Goal: Task Accomplishment & Management: Use online tool/utility

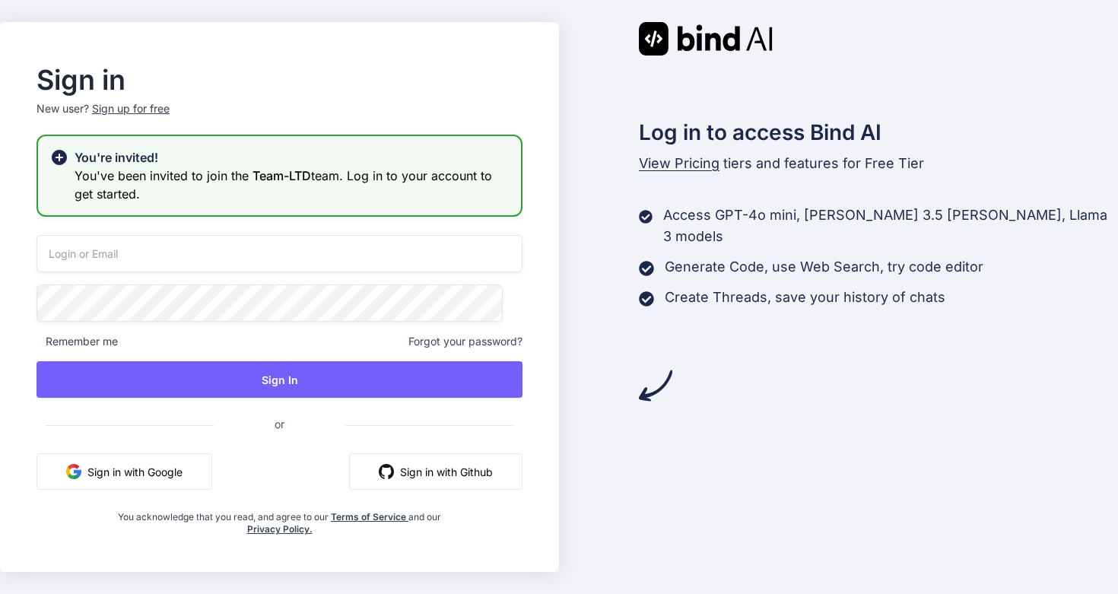
click at [321, 265] on input "email" at bounding box center [279, 253] width 486 height 37
type input "l"
type input "า"
type input "[EMAIL_ADDRESS][DOMAIN_NAME]"
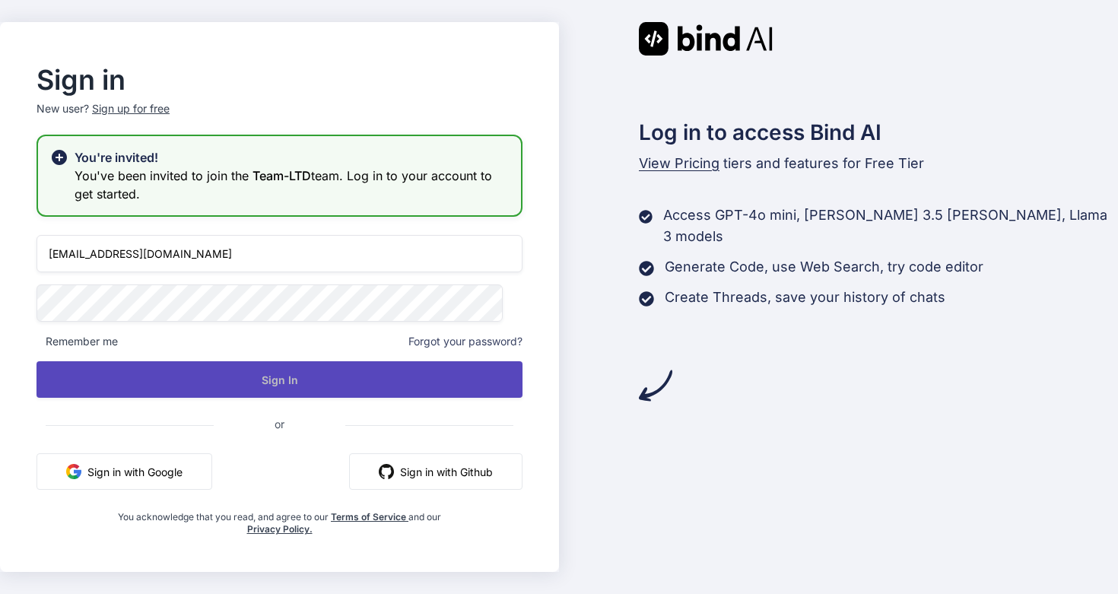
click at [257, 363] on button "Sign In" at bounding box center [279, 379] width 486 height 36
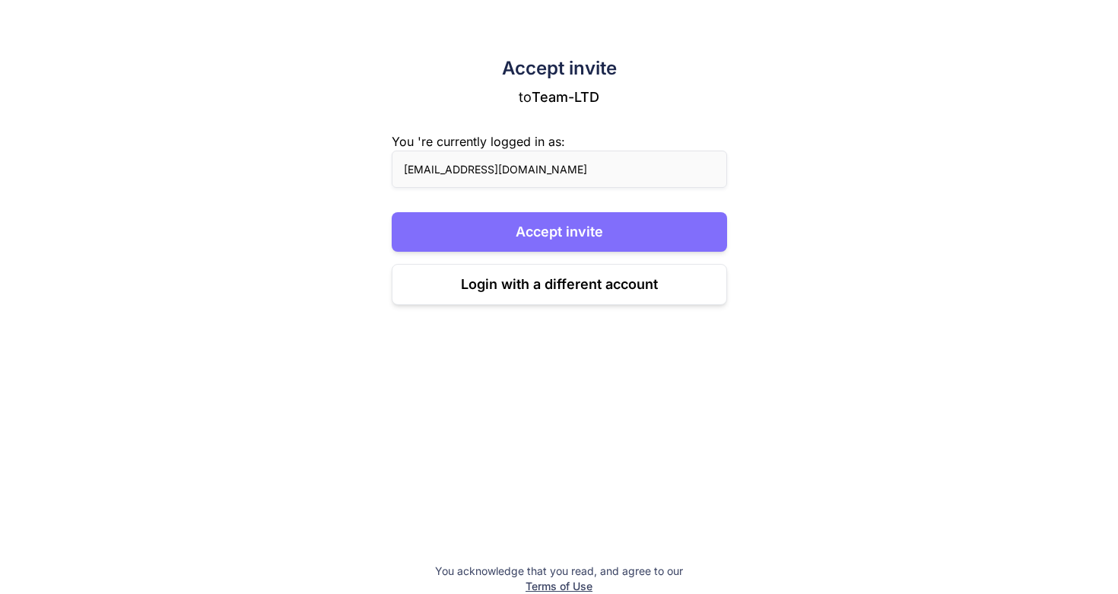
click at [563, 232] on button "Accept invite" at bounding box center [559, 232] width 335 height 40
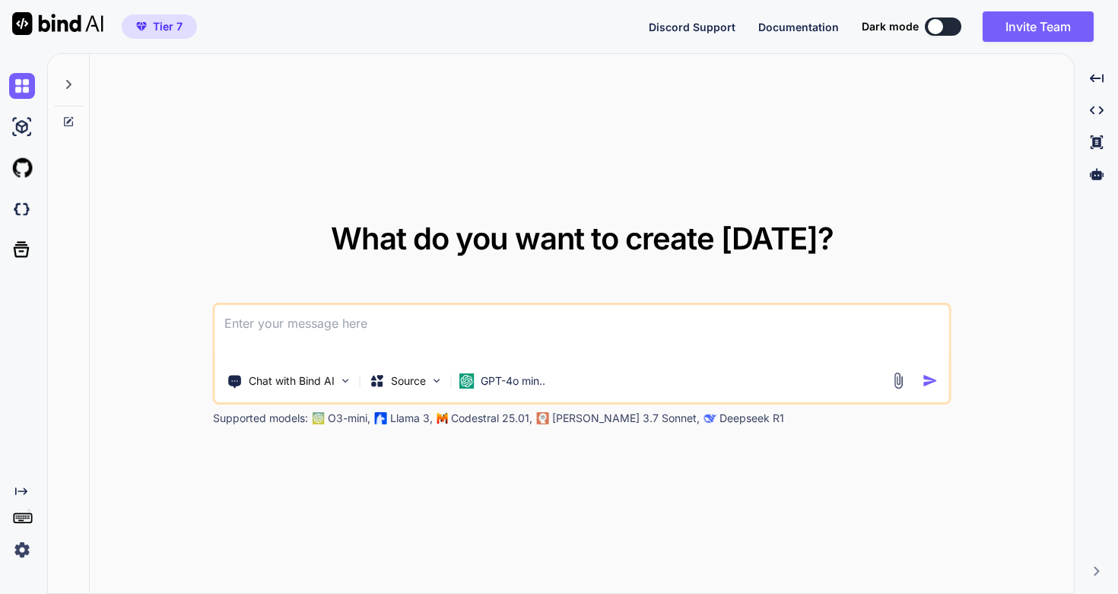
click at [68, 85] on icon at bounding box center [68, 84] width 12 height 12
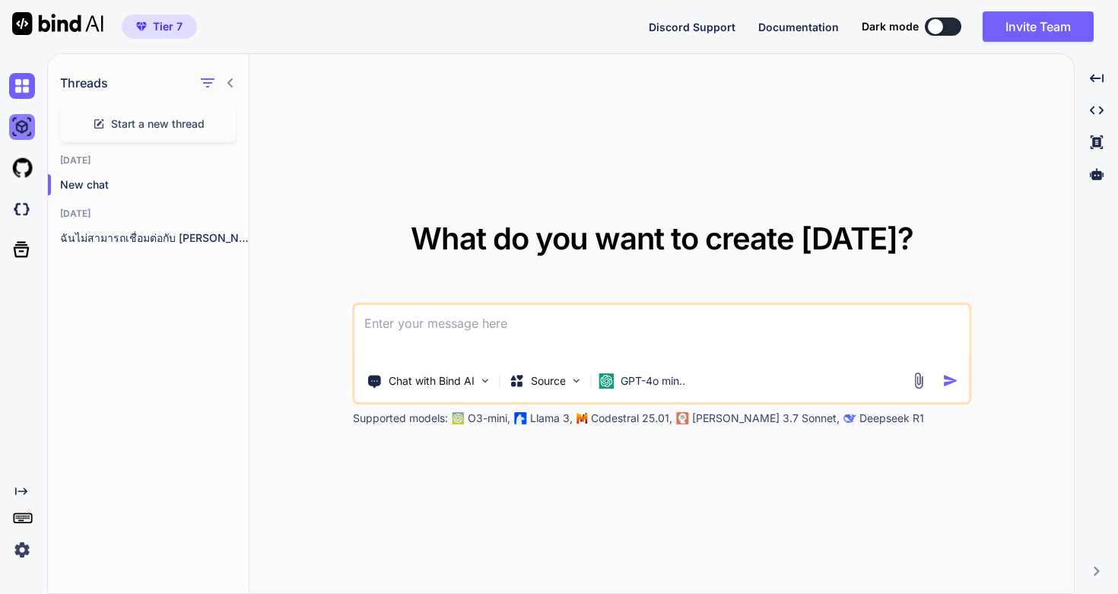
click at [25, 116] on img at bounding box center [22, 127] width 26 height 26
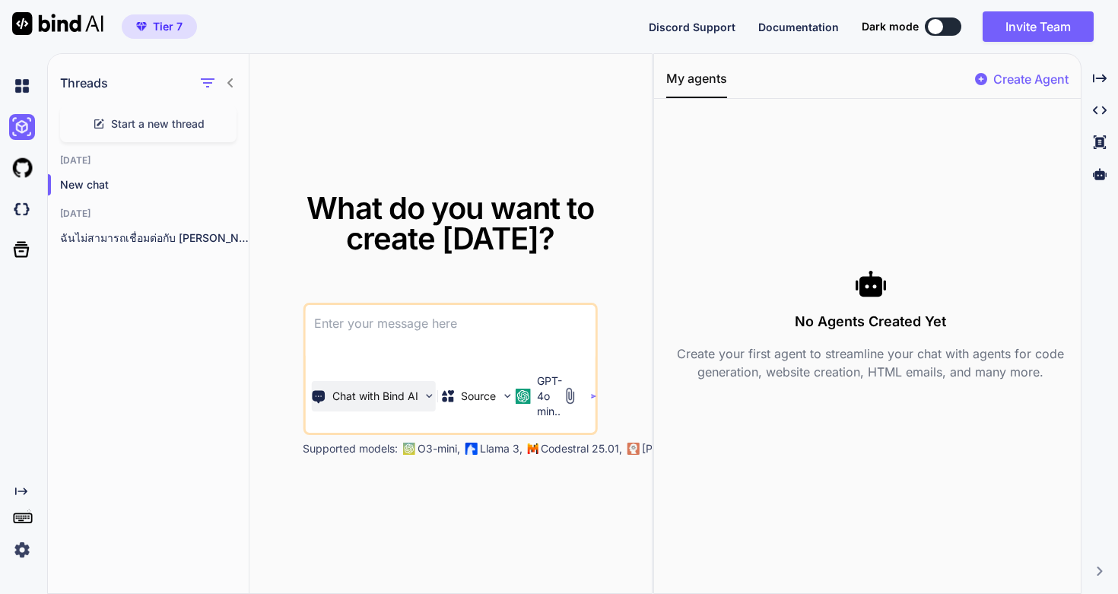
click at [415, 399] on p "Chat with Bind AI" at bounding box center [375, 396] width 86 height 15
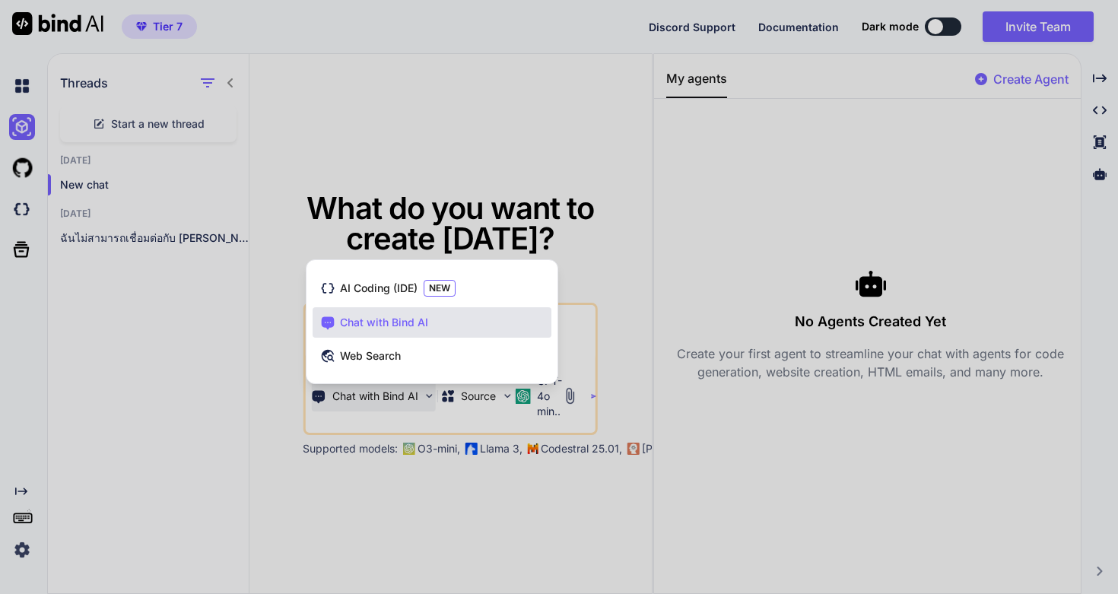
click at [415, 400] on div at bounding box center [559, 297] width 1118 height 594
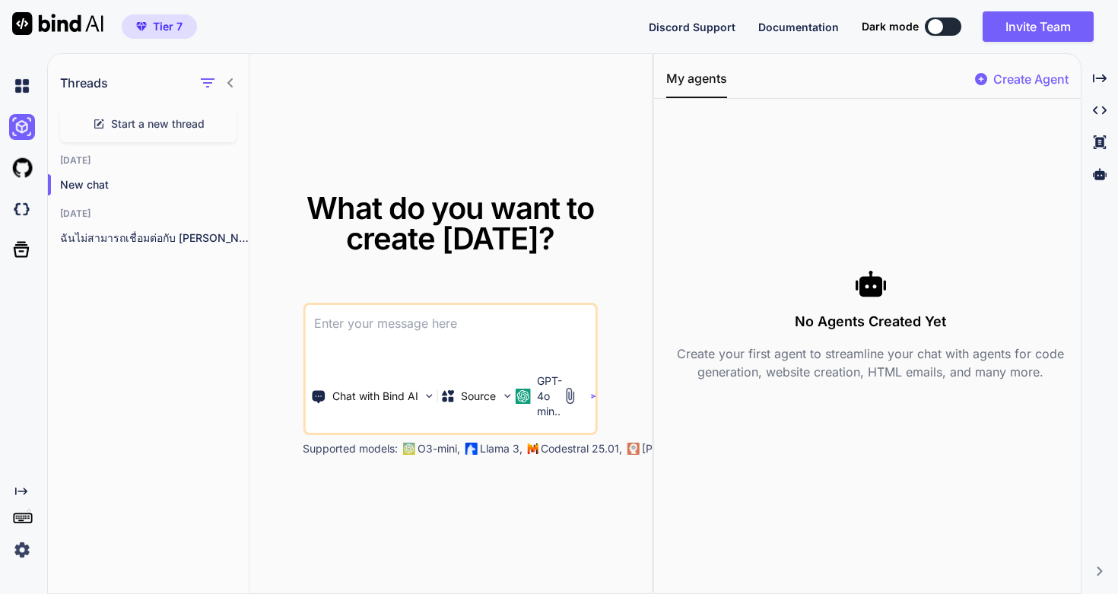
click at [801, 225] on div "No Agents Created Yet Create your first agent to streamline your chat with agen…" at bounding box center [870, 324] width 408 height 427
click at [1007, 81] on p "Create Agent" at bounding box center [1030, 79] width 75 height 18
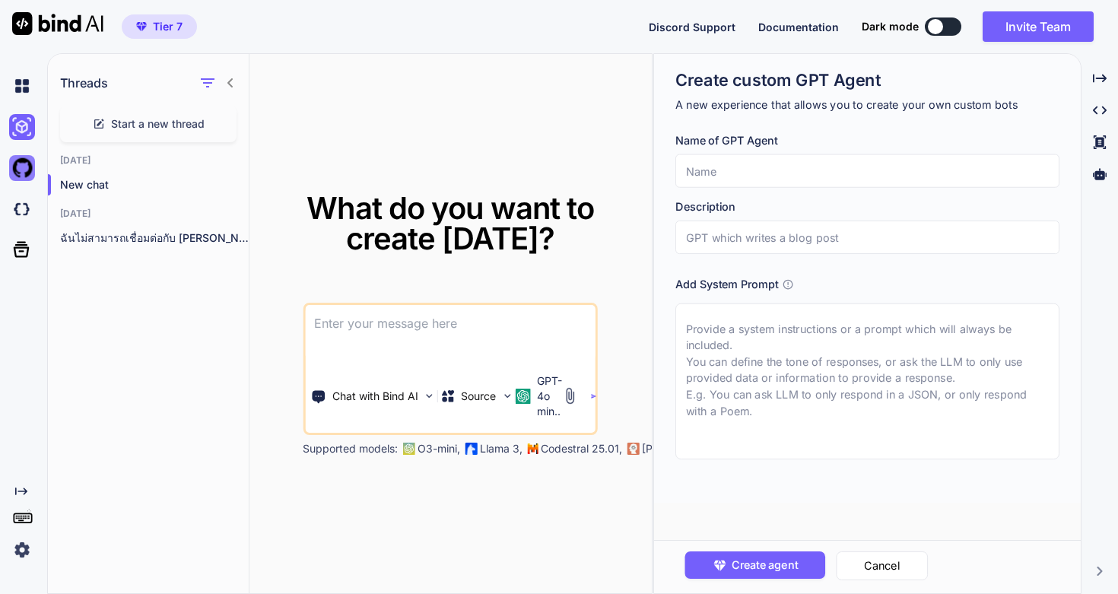
click at [29, 158] on img at bounding box center [22, 168] width 26 height 26
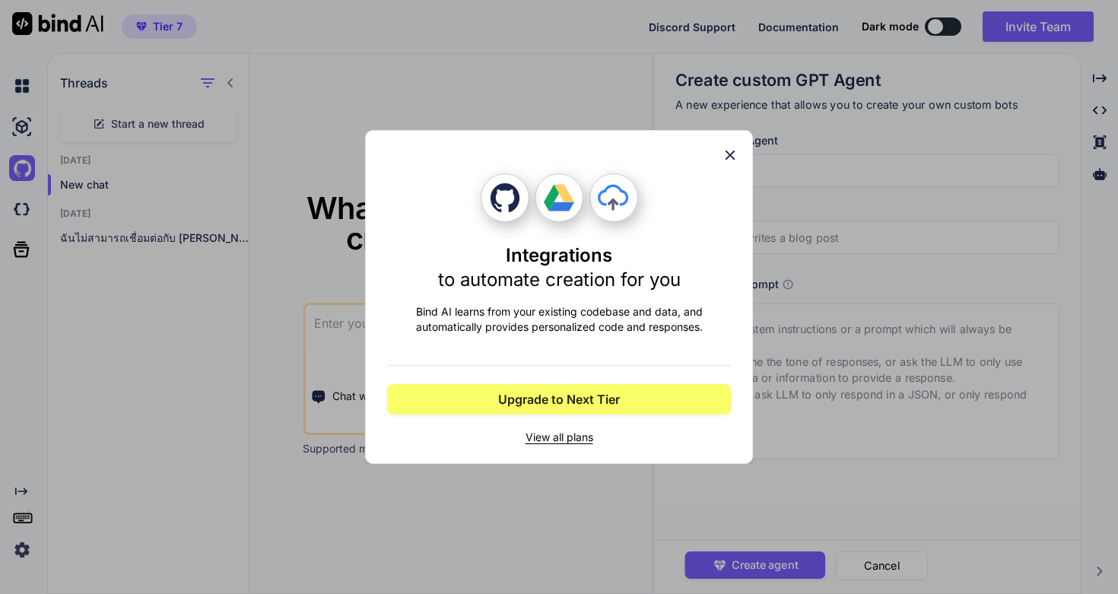
click at [728, 163] on div "Integrations to automate creation for you Bind AI learns from your existing cod…" at bounding box center [559, 297] width 344 height 332
click at [734, 153] on icon at bounding box center [730, 155] width 17 height 17
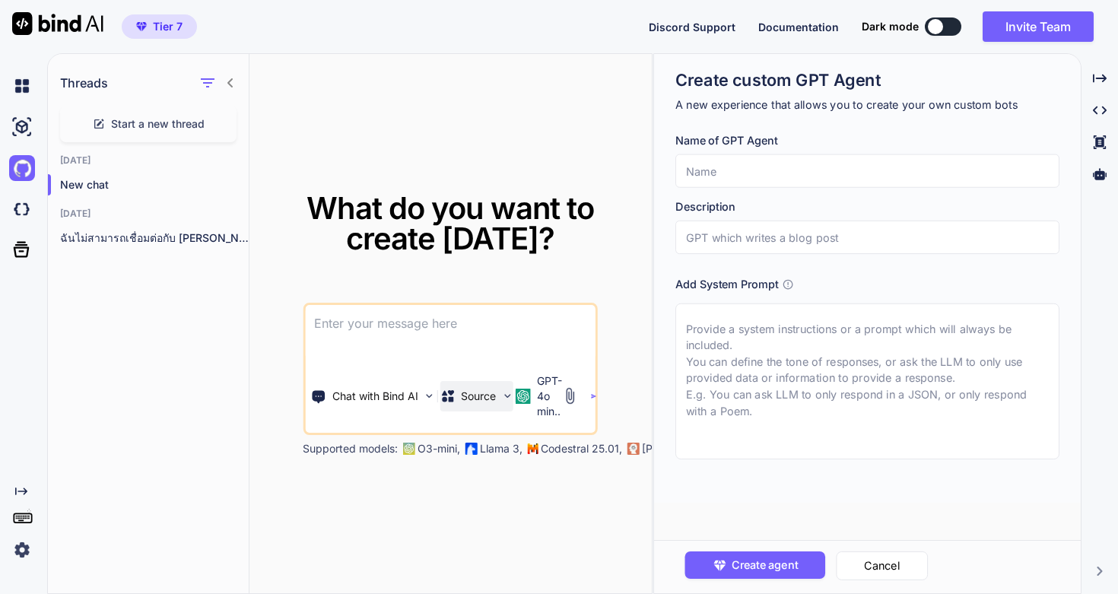
click at [500, 395] on div "Source" at bounding box center [476, 396] width 73 height 30
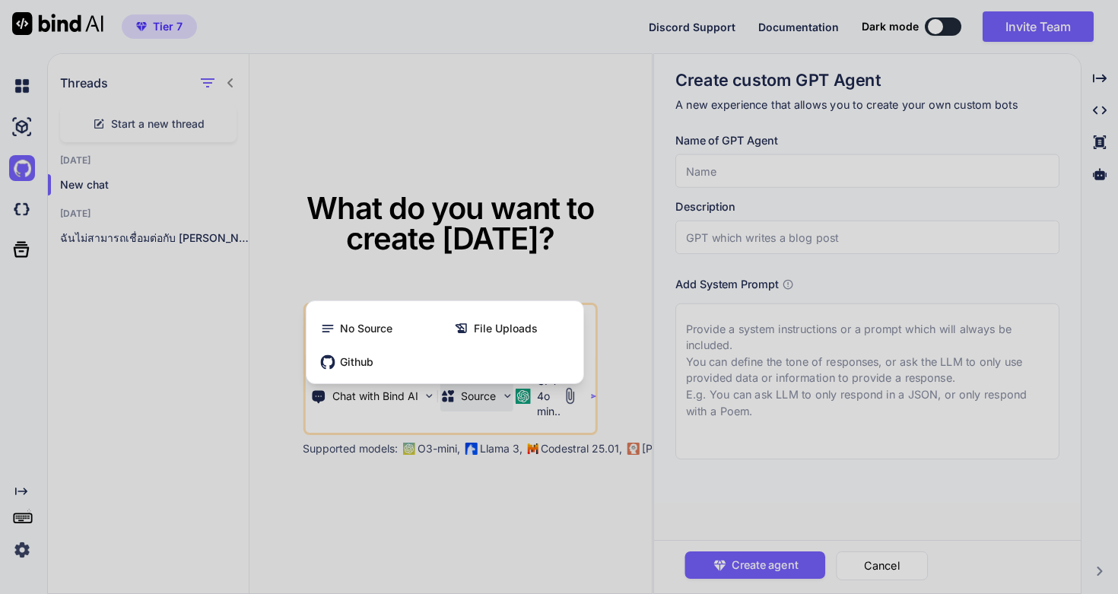
click at [500, 395] on div at bounding box center [559, 297] width 1118 height 594
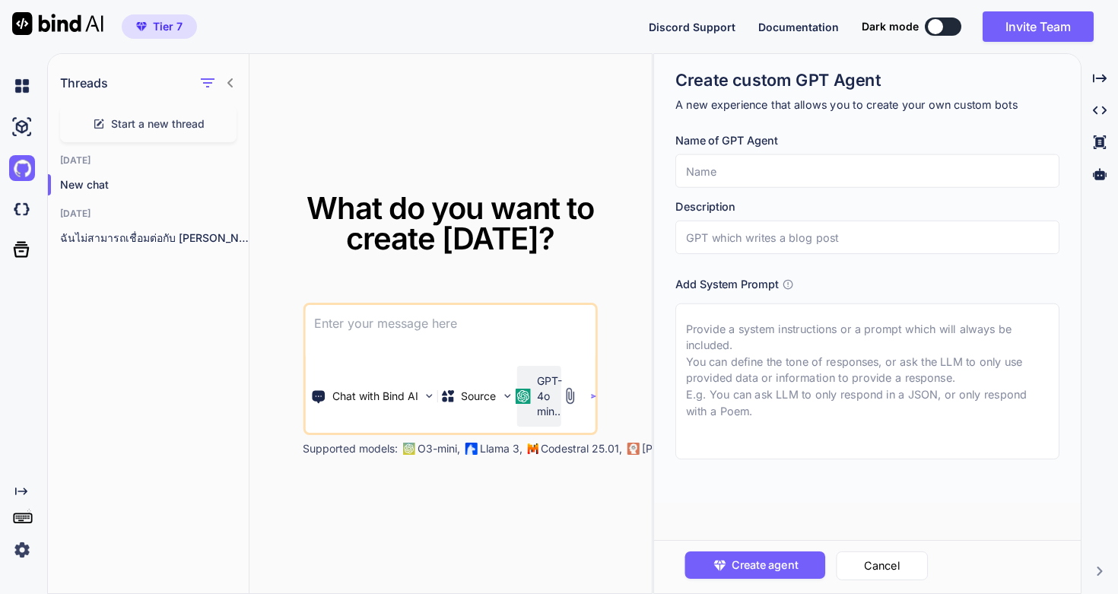
click at [550, 394] on p "GPT-4o min.." at bounding box center [549, 396] width 25 height 46
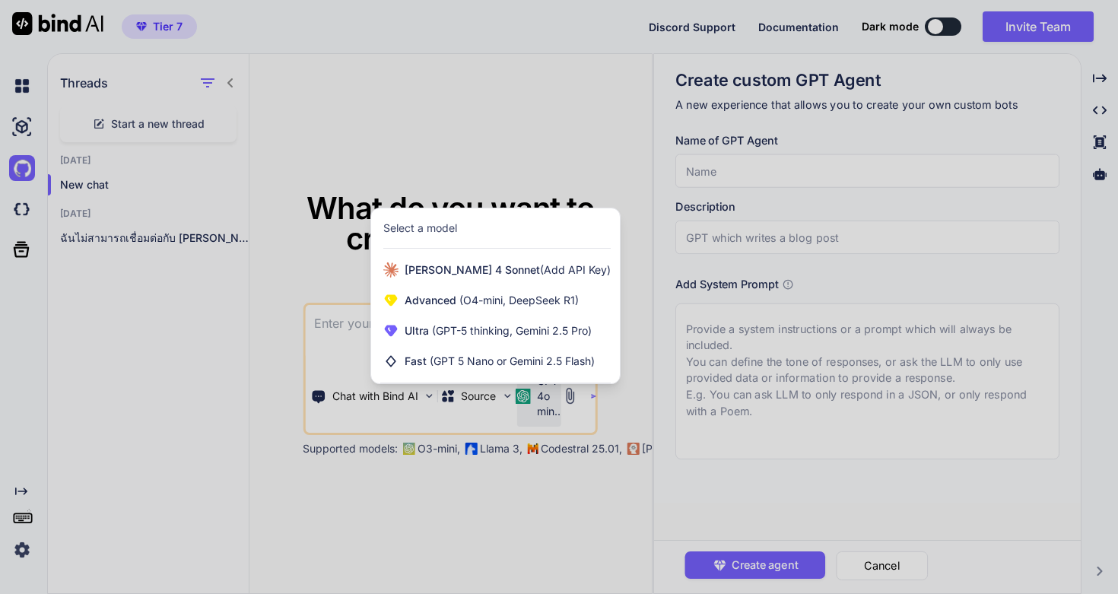
click at [194, 350] on div at bounding box center [559, 297] width 1118 height 594
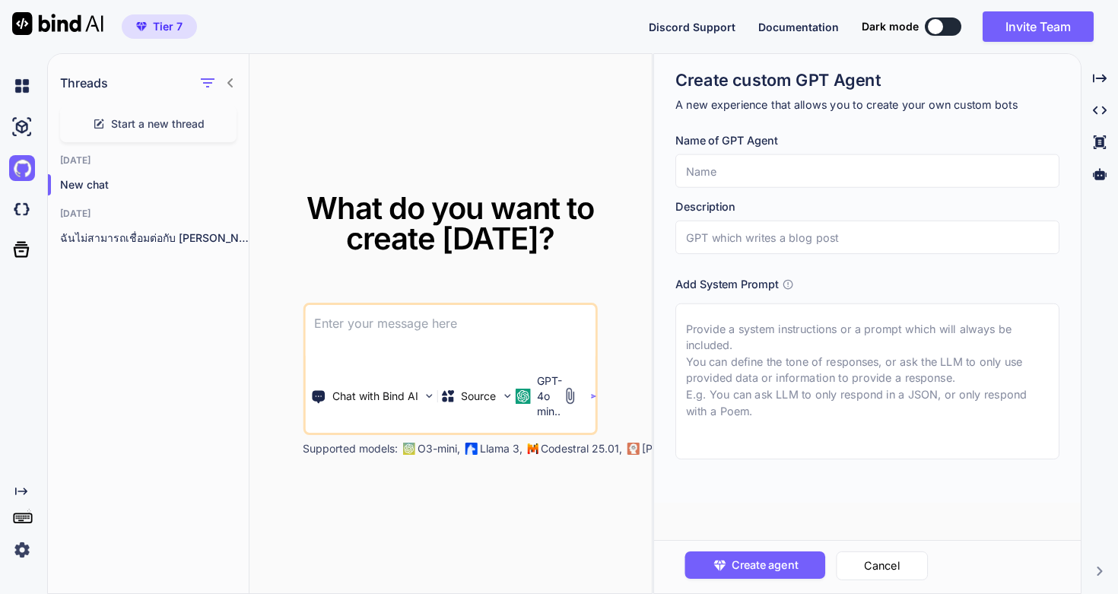
click at [27, 485] on icon "Created with Pixso." at bounding box center [21, 491] width 12 height 12
type textarea "x"
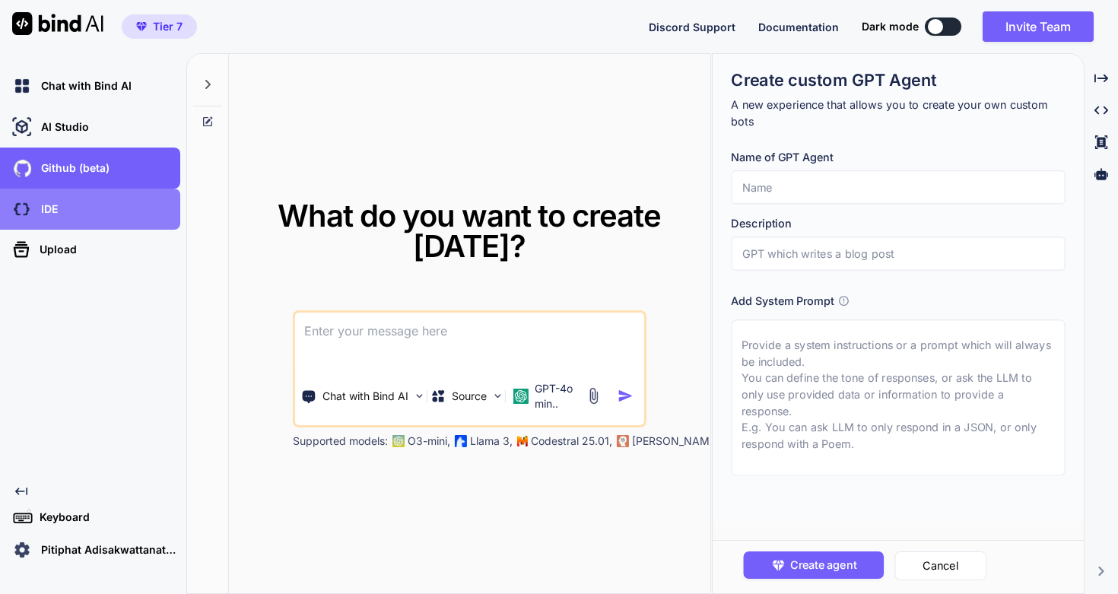
click at [93, 204] on div "IDE" at bounding box center [94, 209] width 171 height 26
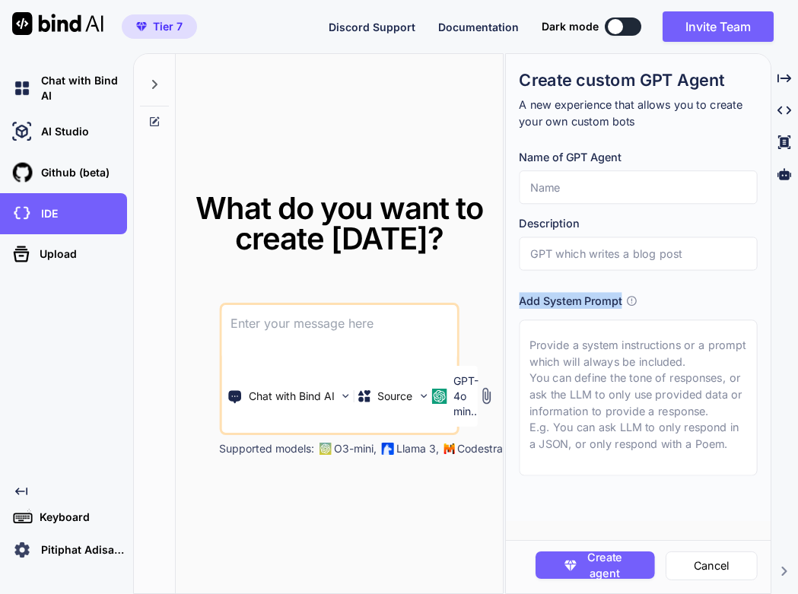
drag, startPoint x: 625, startPoint y: 300, endPoint x: 522, endPoint y: 306, distance: 103.6
click at [521, 304] on div "Add System Prompt" at bounding box center [638, 300] width 238 height 17
copy h3 "Add System Prompt"
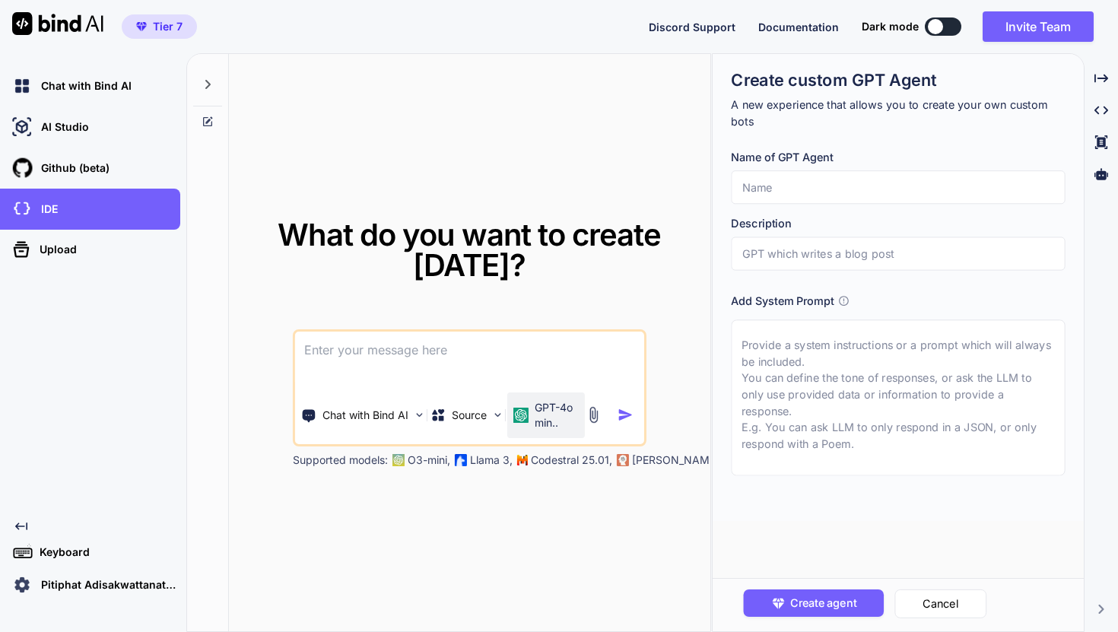
click at [554, 417] on p "GPT-4o min.." at bounding box center [557, 415] width 44 height 30
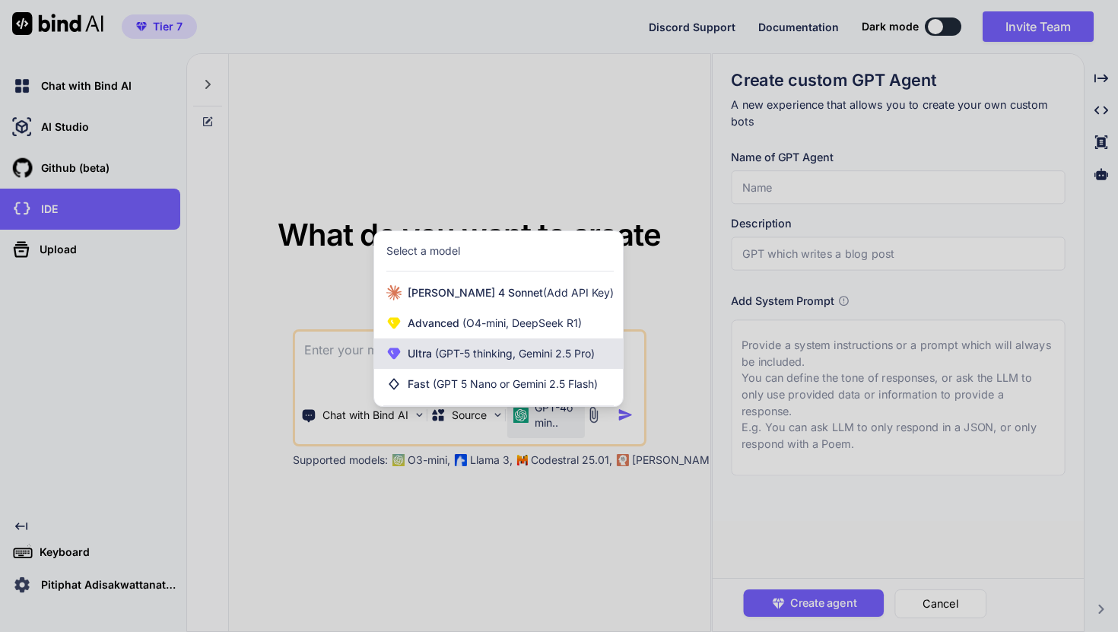
click at [551, 344] on div "Ultra (GPT-5 thinking, Gemini 2.5 Pro)" at bounding box center [498, 353] width 249 height 30
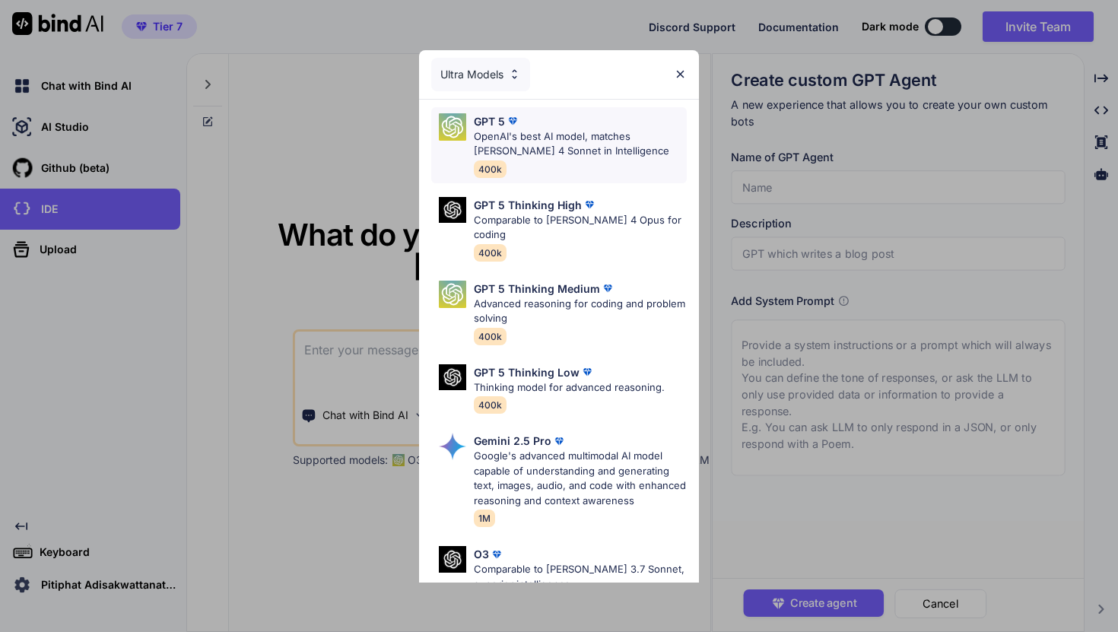
click at [591, 153] on p "OpenAI's best AI model, matches Claude 4 Sonnet in Intelligence" at bounding box center [580, 144] width 213 height 30
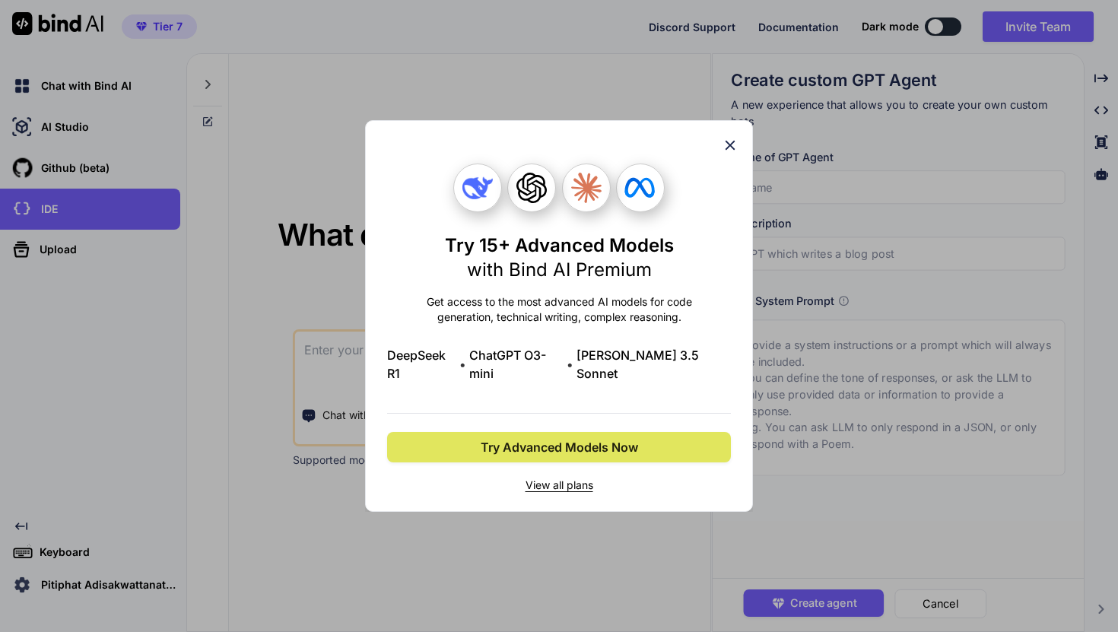
click at [594, 438] on span "Try Advanced Models Now" at bounding box center [559, 447] width 157 height 18
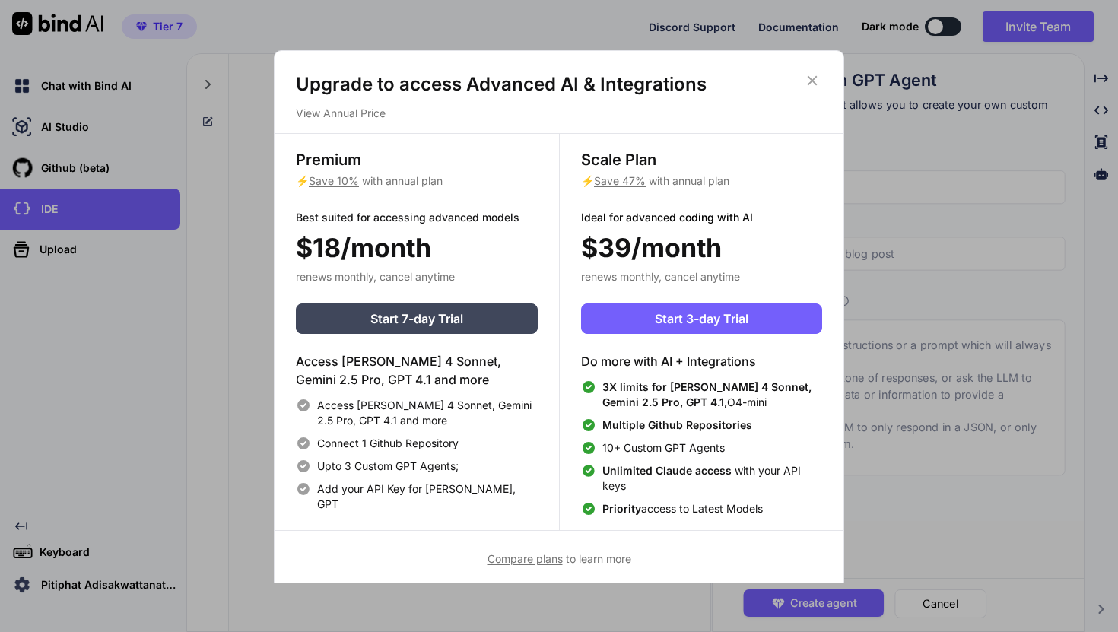
click at [814, 84] on icon at bounding box center [812, 80] width 17 height 17
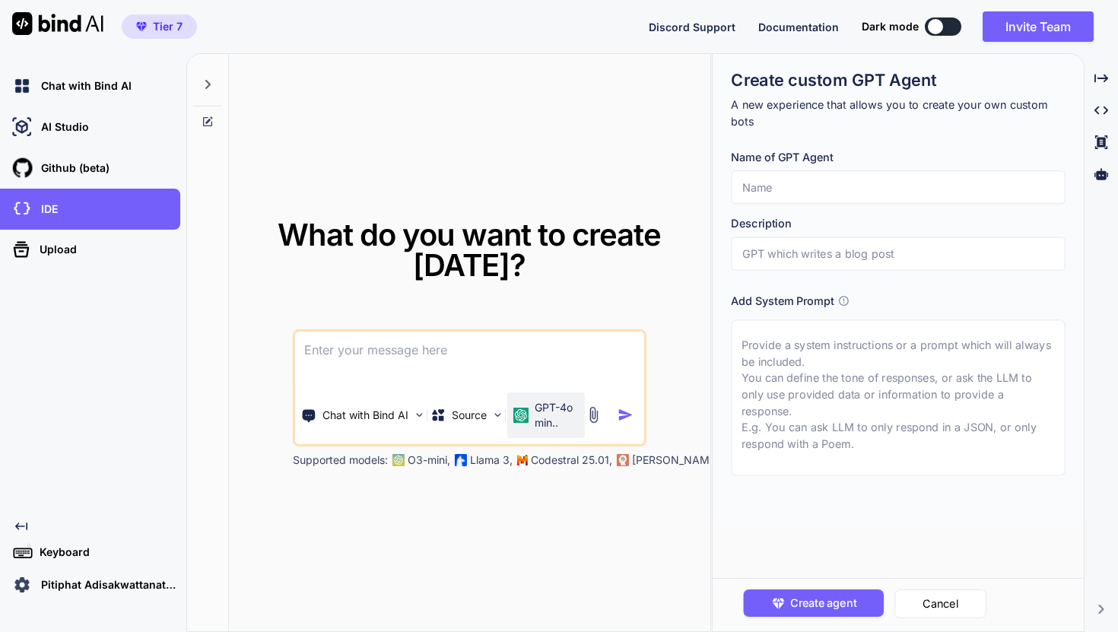
click at [555, 417] on p "GPT-4o min.." at bounding box center [557, 415] width 44 height 30
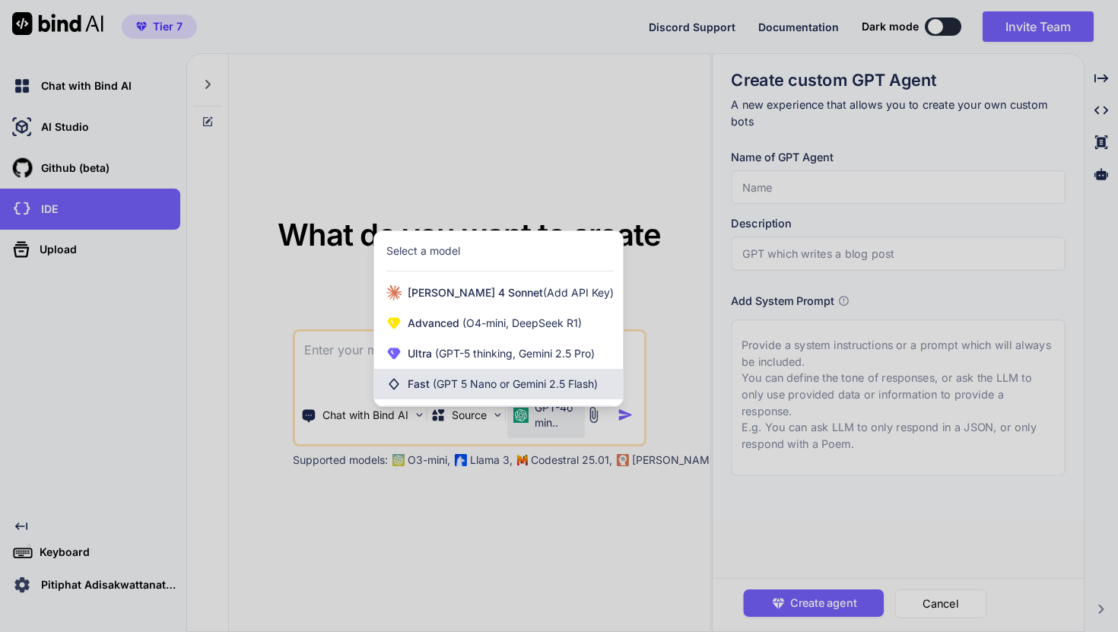
click at [545, 392] on div "Fast (GPT 5 Nano or Gemini 2.5 Flash)" at bounding box center [498, 384] width 249 height 30
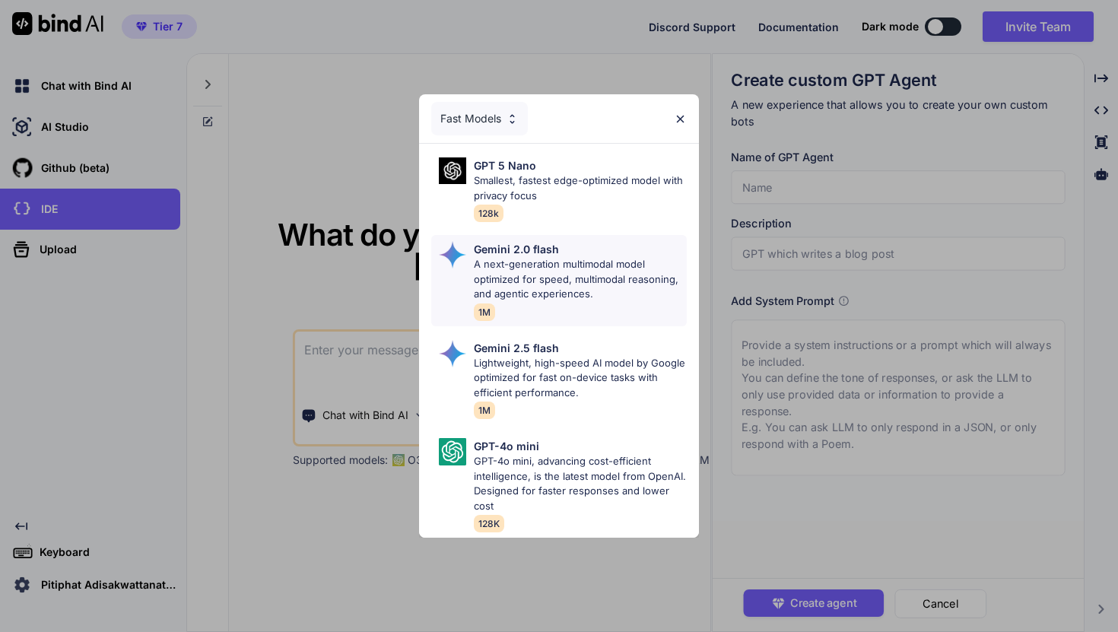
click at [573, 302] on p "A next-generation multimodal model optimized for speed, multimodal reasoning, a…" at bounding box center [580, 279] width 213 height 45
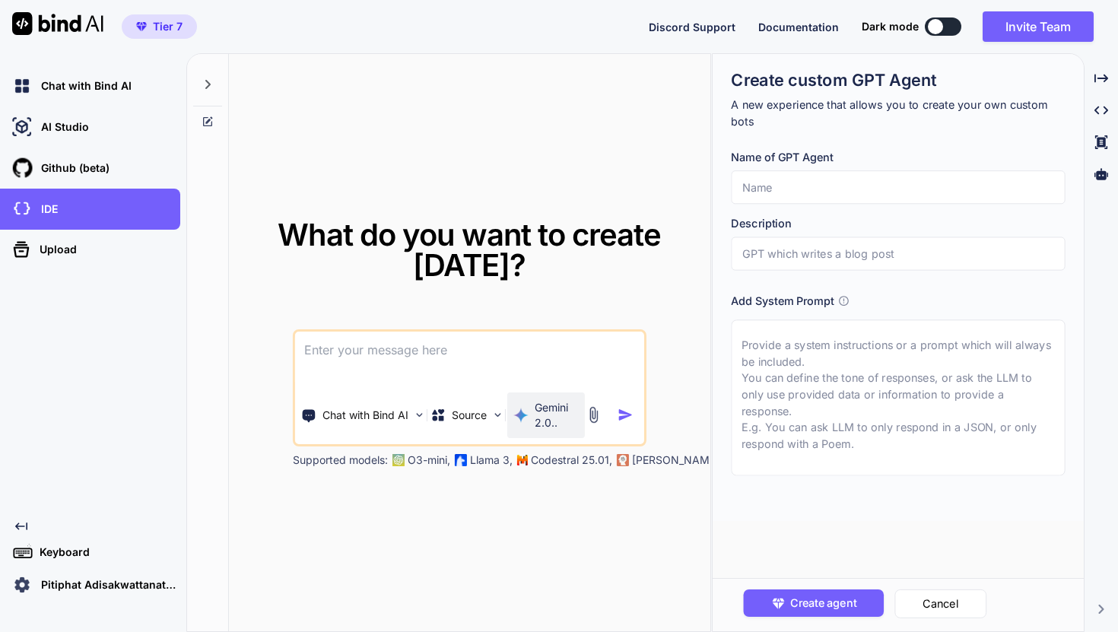
click at [553, 408] on p "Gemini 2.0.." at bounding box center [556, 415] width 43 height 30
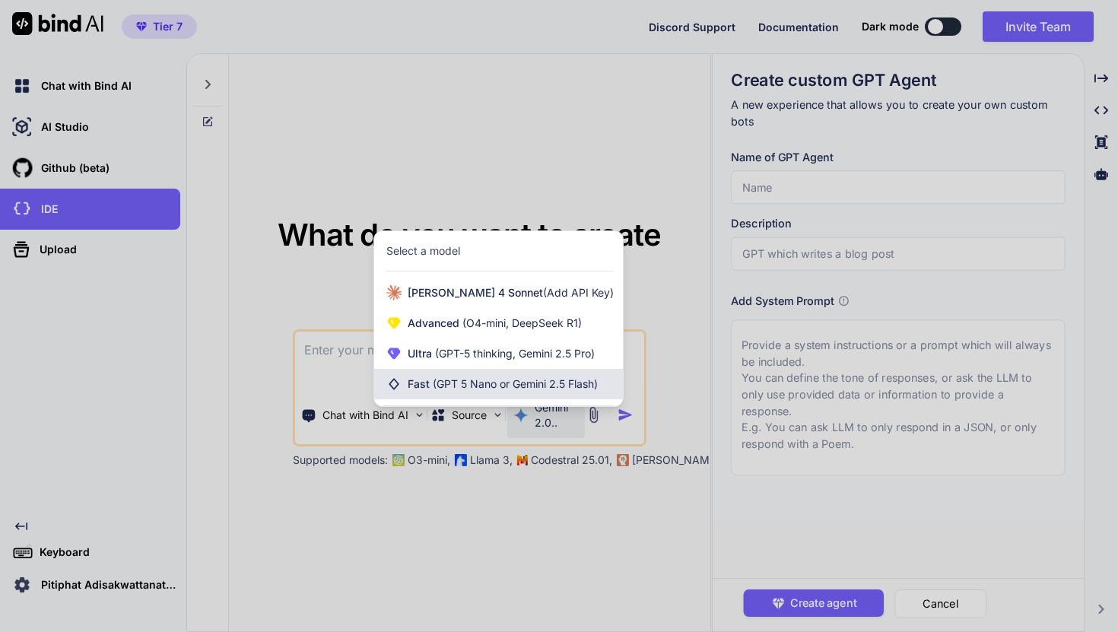
click at [552, 389] on span "(GPT 5 Nano or Gemini 2.5 Flash)" at bounding box center [515, 383] width 165 height 13
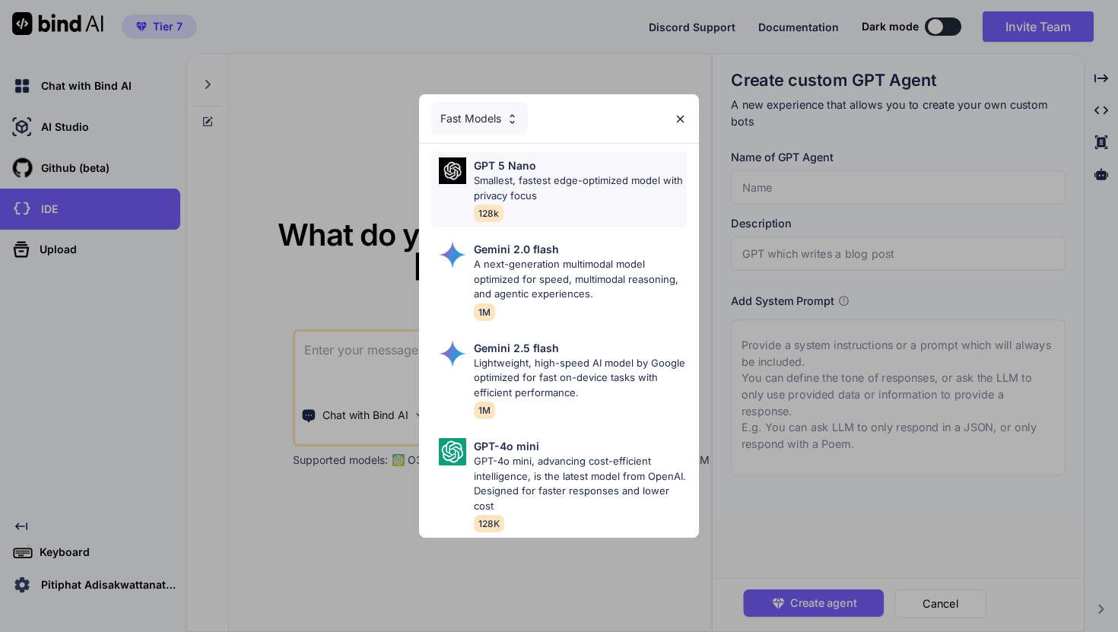
click at [590, 203] on p "Smallest, fastest edge-optimized model with privacy focus" at bounding box center [580, 188] width 213 height 30
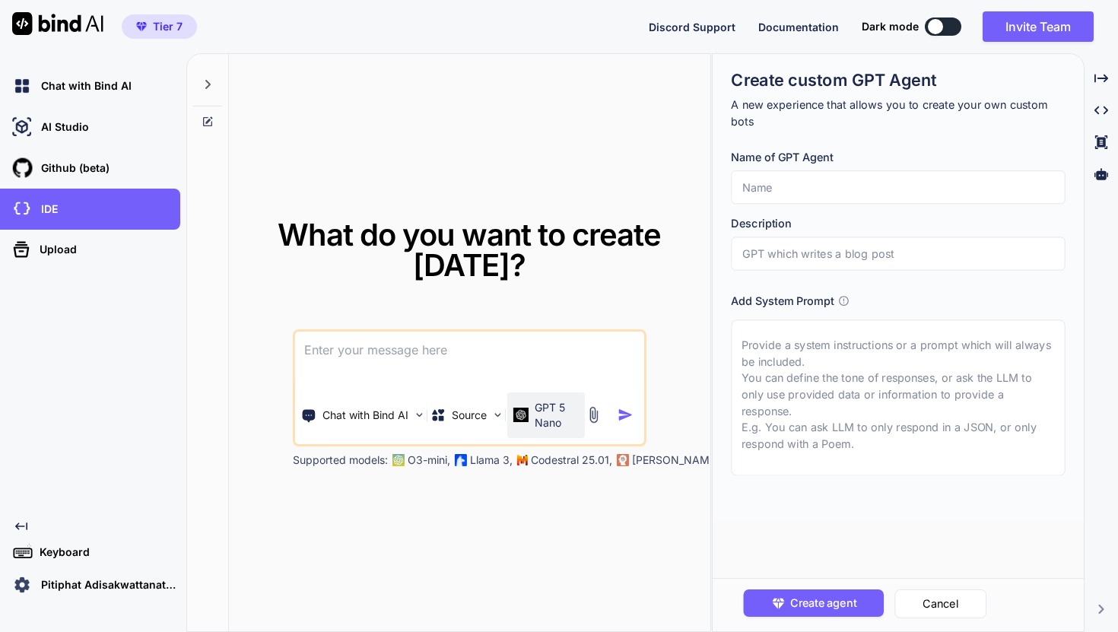
click at [553, 415] on p "GPT 5 Nano" at bounding box center [556, 415] width 43 height 30
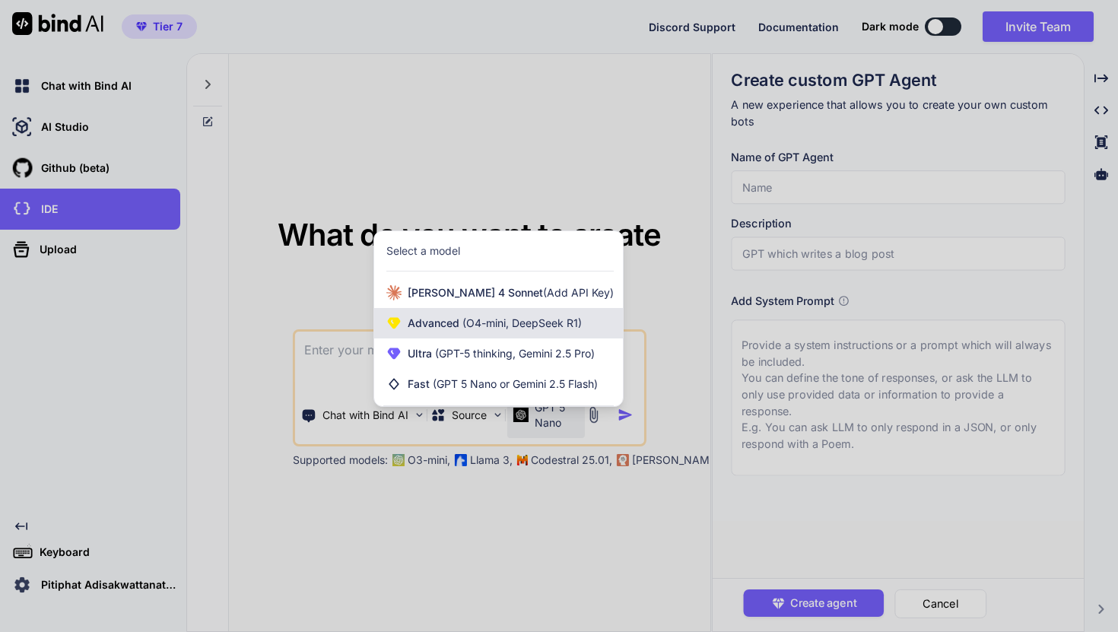
click at [550, 333] on div "Advanced (O4-mini, DeepSeek R1)" at bounding box center [498, 323] width 249 height 30
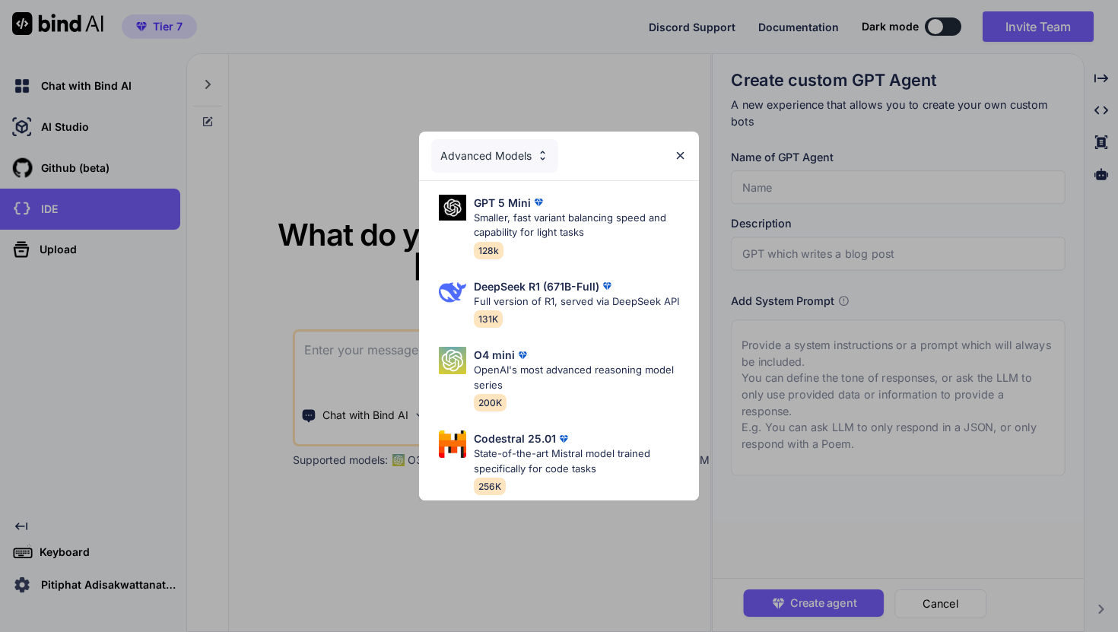
click at [672, 159] on div "Advanced Models" at bounding box center [559, 156] width 280 height 49
click at [682, 156] on img at bounding box center [680, 155] width 13 height 13
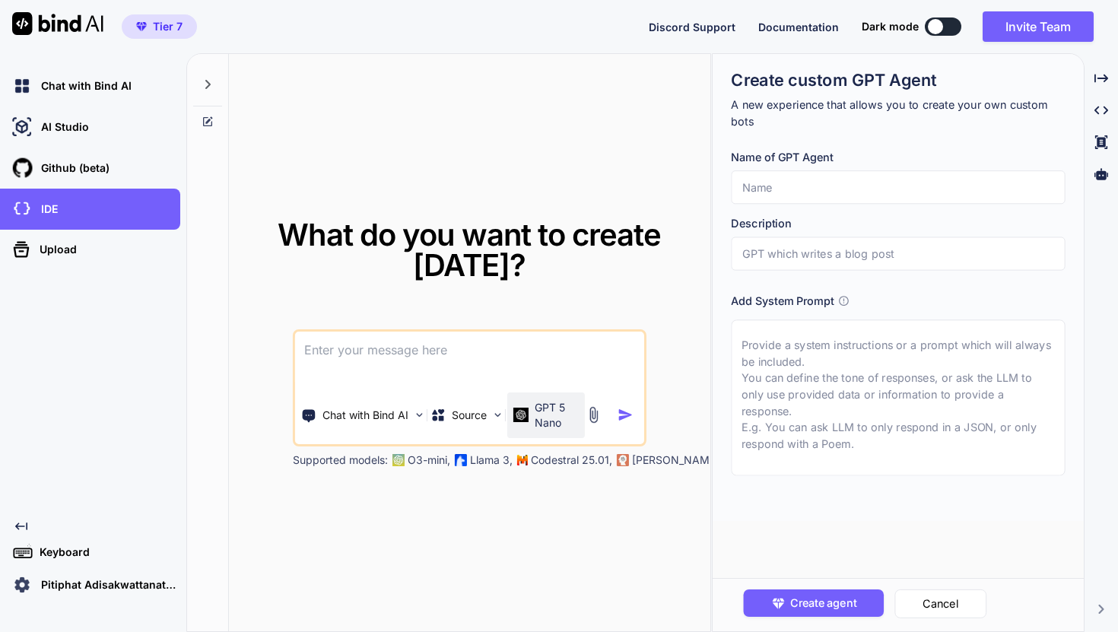
click at [538, 416] on p "GPT 5 Nano" at bounding box center [556, 415] width 43 height 30
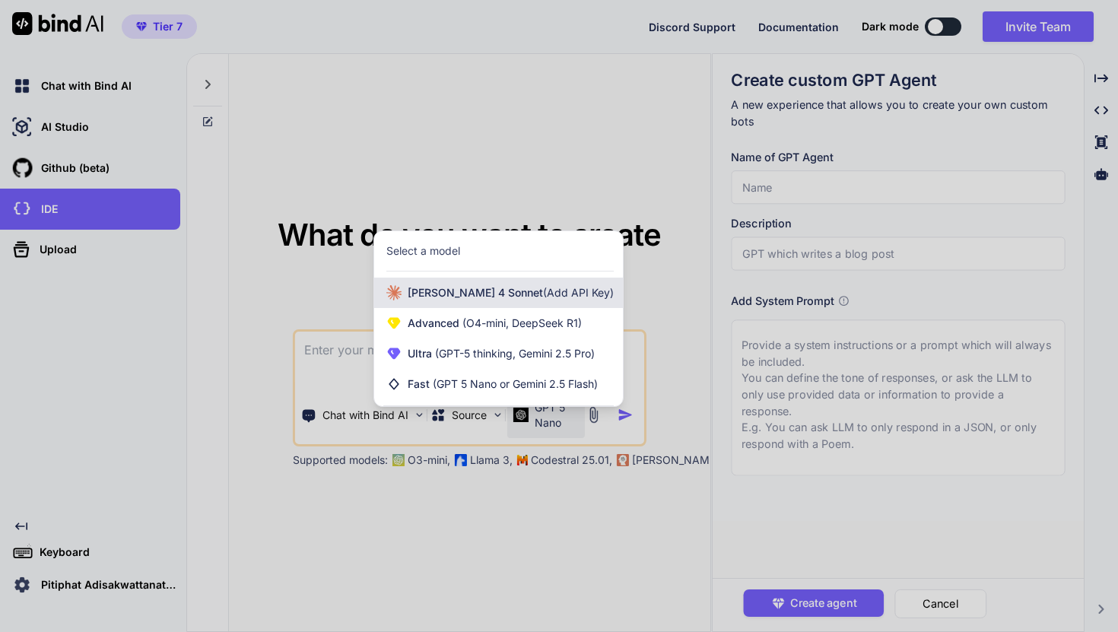
click at [543, 298] on span "(Add API Key)" at bounding box center [578, 292] width 71 height 13
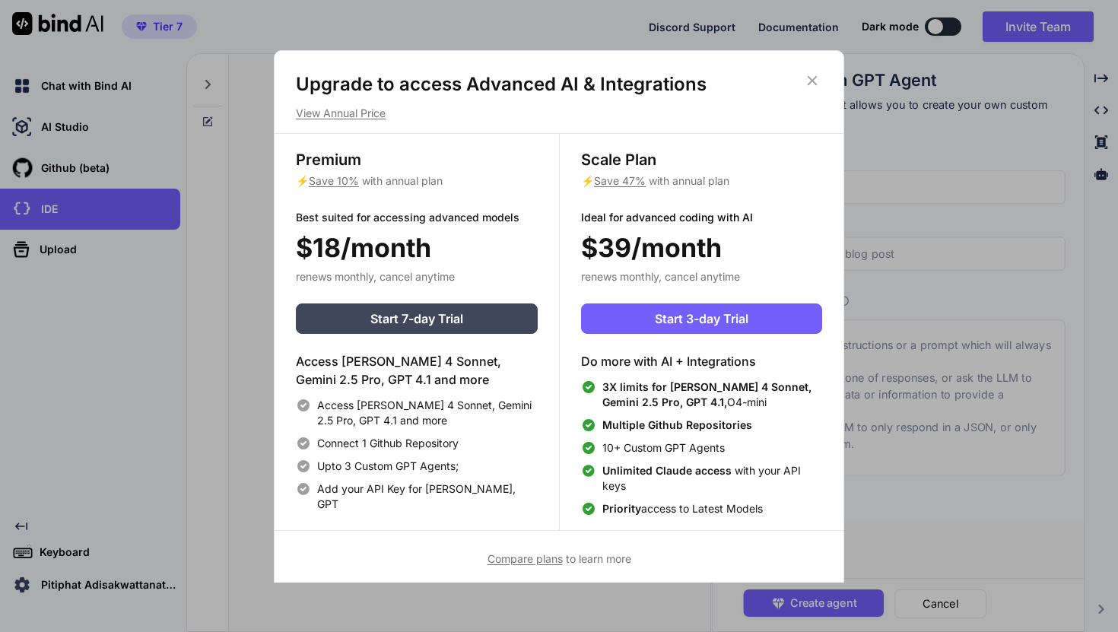
click at [812, 81] on icon at bounding box center [812, 80] width 10 height 10
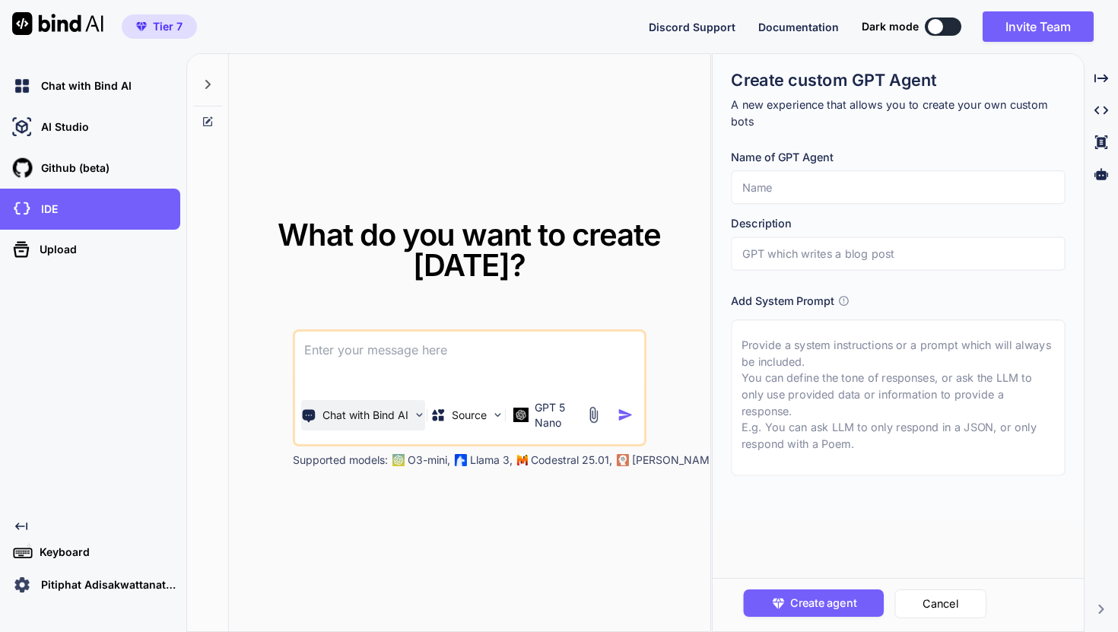
click at [401, 409] on p "Chat with Bind AI" at bounding box center [365, 415] width 86 height 15
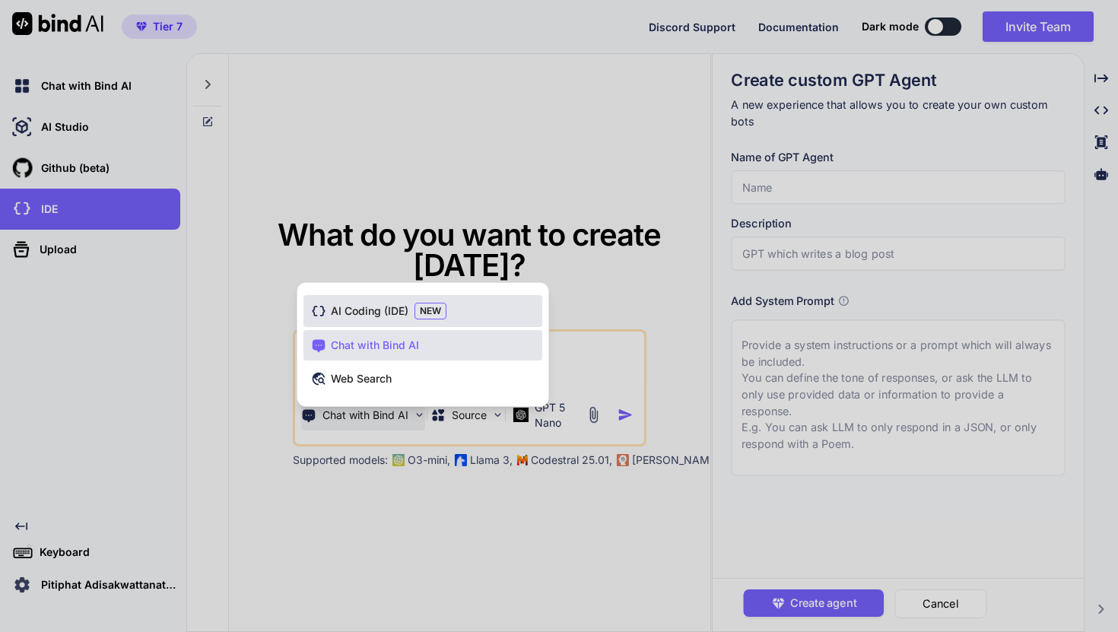
click at [419, 309] on span "NEW" at bounding box center [430, 311] width 32 height 17
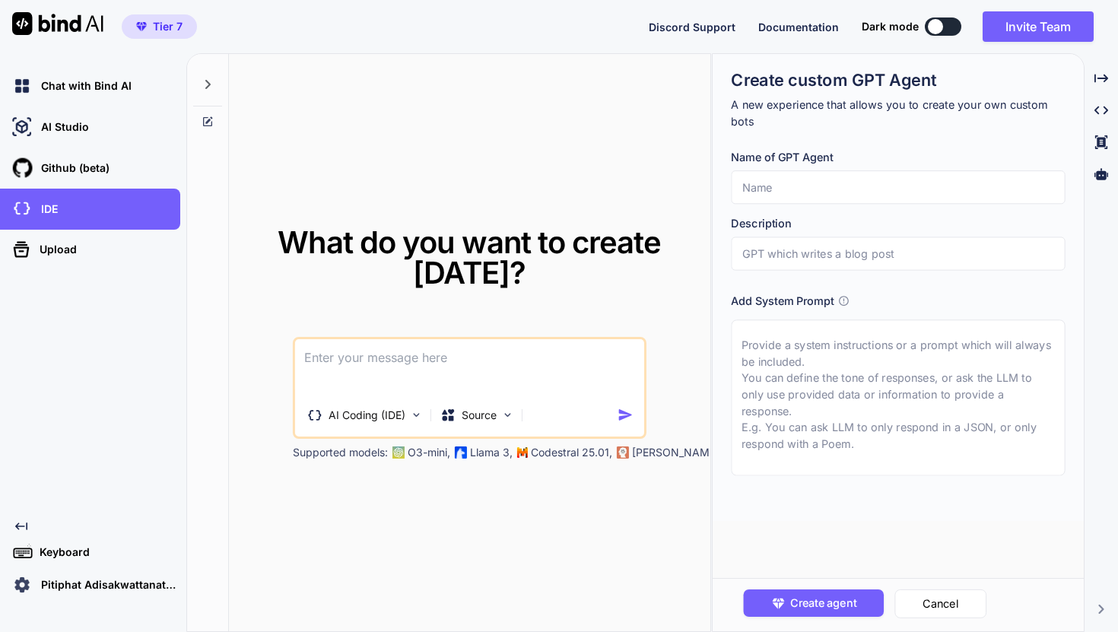
click at [562, 417] on div "AI Coding (IDE) Source" at bounding box center [456, 415] width 322 height 30
click at [508, 414] on img at bounding box center [507, 414] width 13 height 13
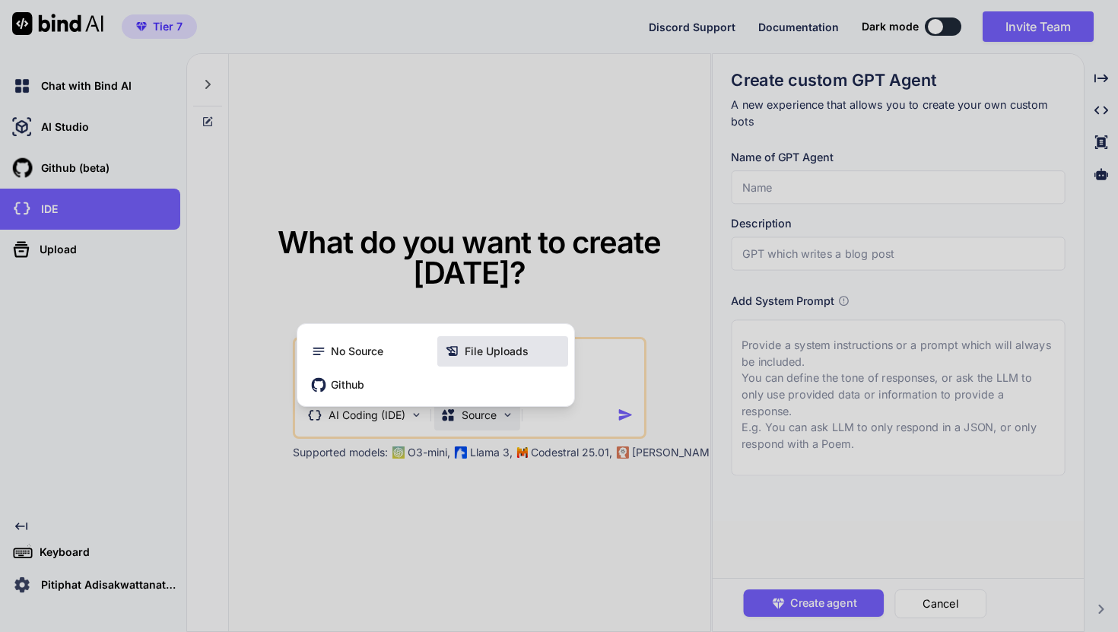
click at [508, 356] on span "File Uploads" at bounding box center [497, 351] width 64 height 15
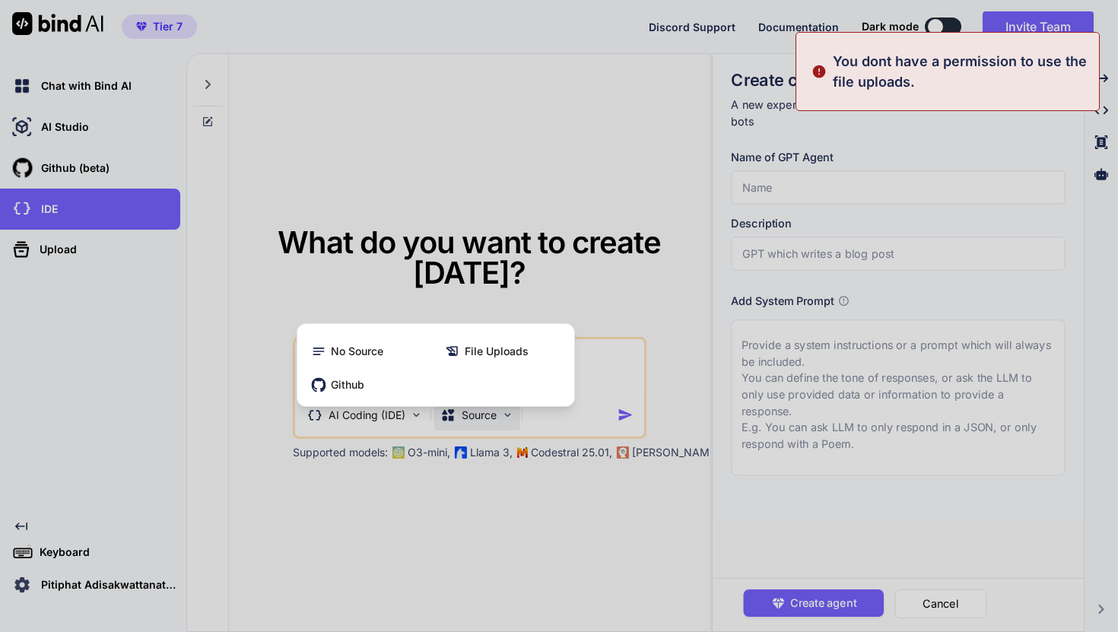
click at [659, 192] on div at bounding box center [559, 316] width 1118 height 632
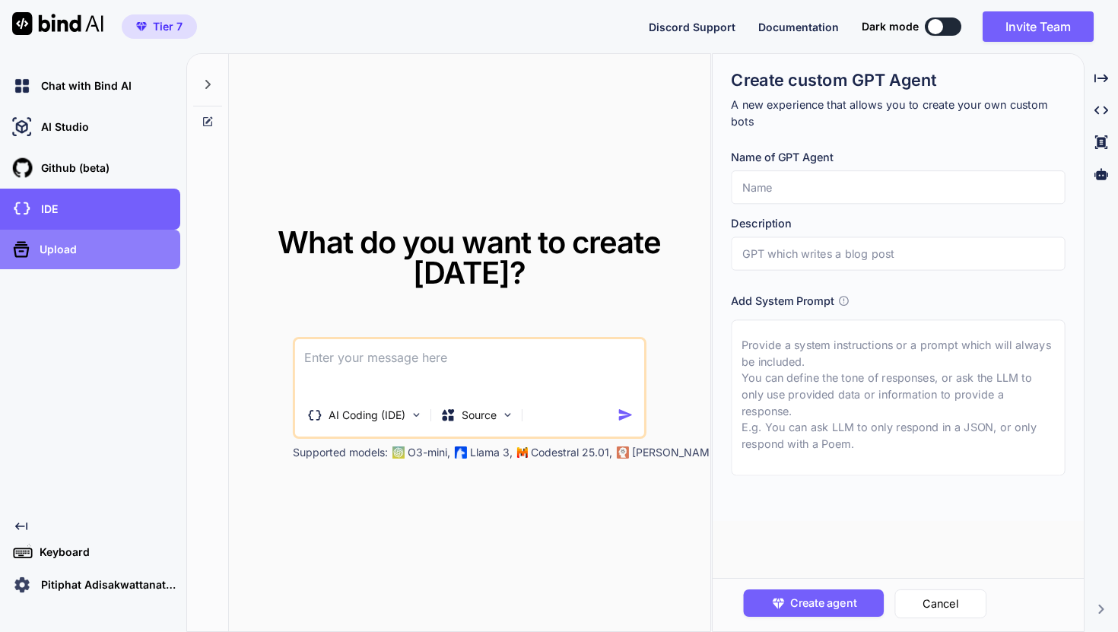
click at [127, 253] on div "Upload" at bounding box center [94, 249] width 171 height 24
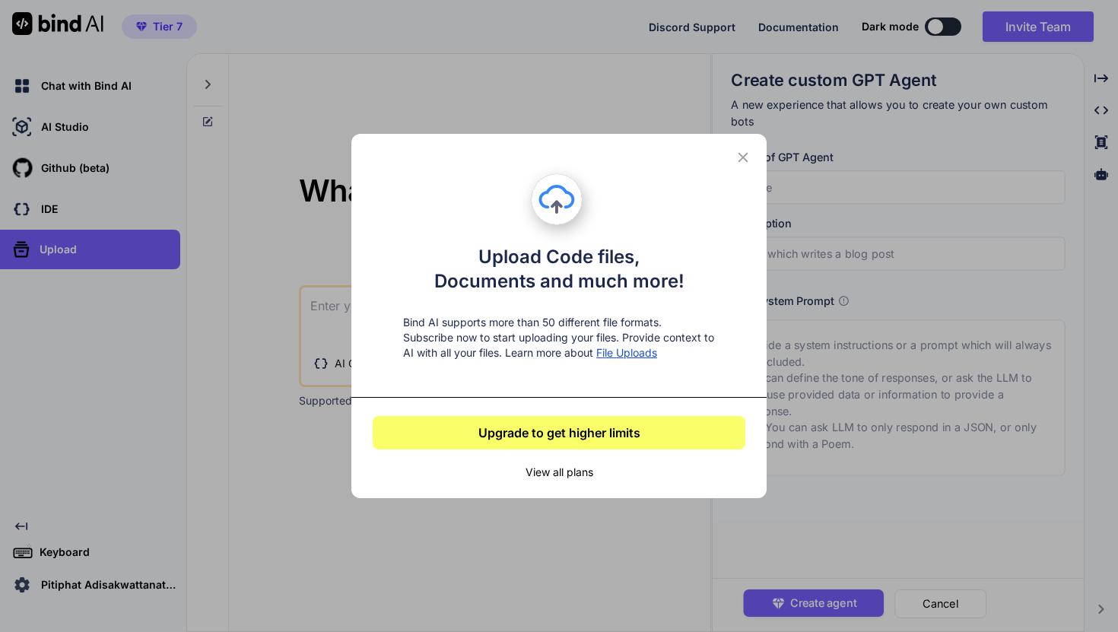
click at [730, 180] on div "Upload Code files, Documents and much more! Bind AI supports more than 50 diffe…" at bounding box center [558, 280] width 415 height 233
click at [747, 163] on icon at bounding box center [742, 157] width 17 height 17
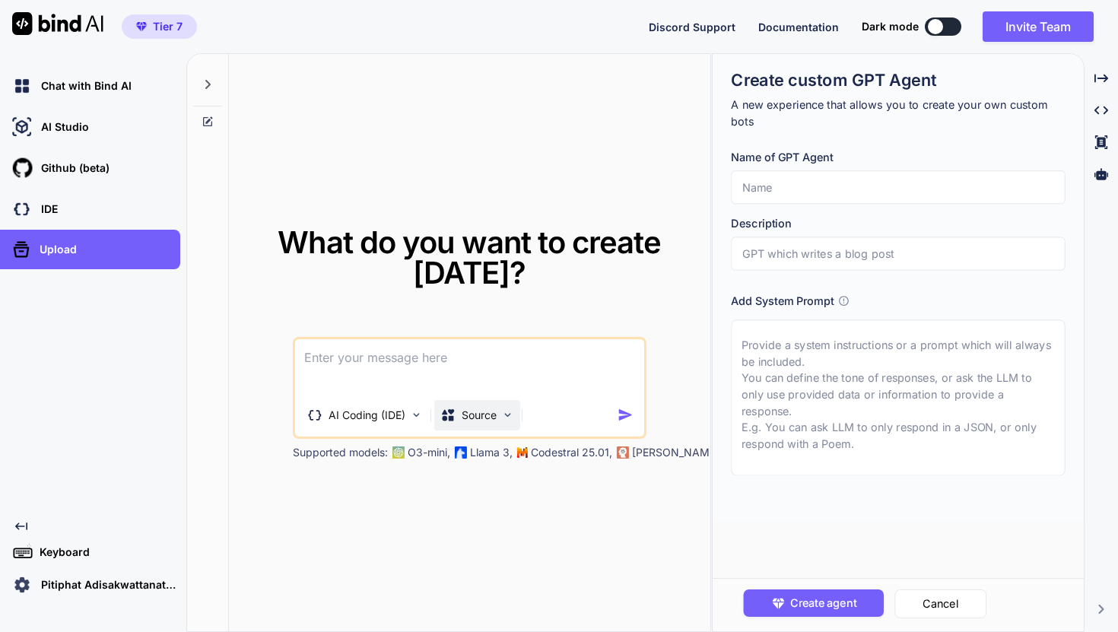
click at [490, 419] on p "Source" at bounding box center [479, 415] width 35 height 15
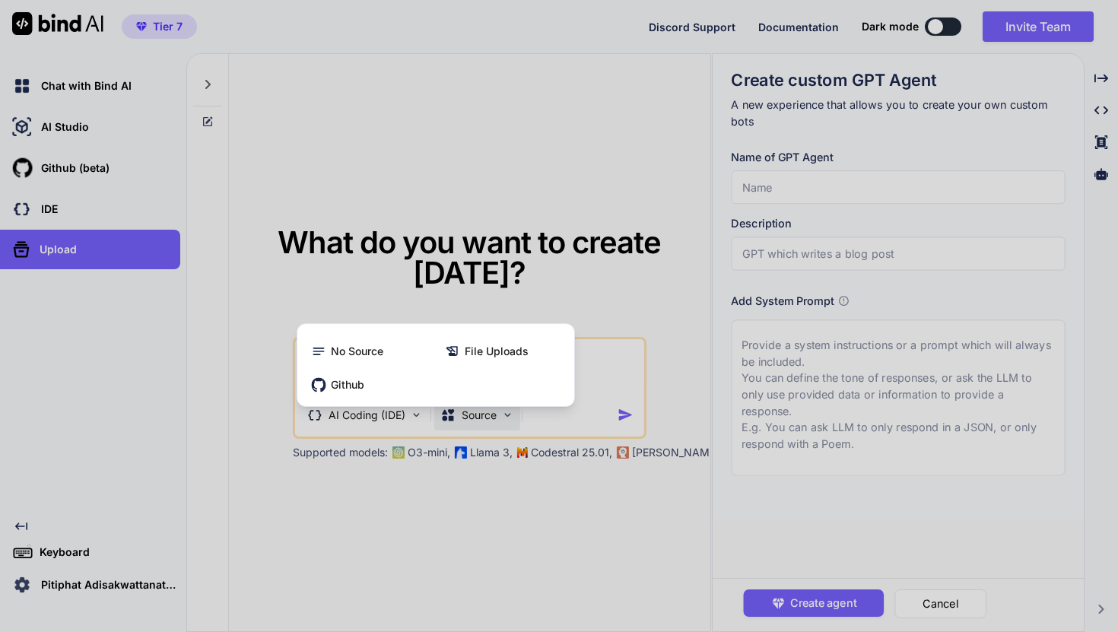
click at [490, 465] on div at bounding box center [559, 316] width 1118 height 632
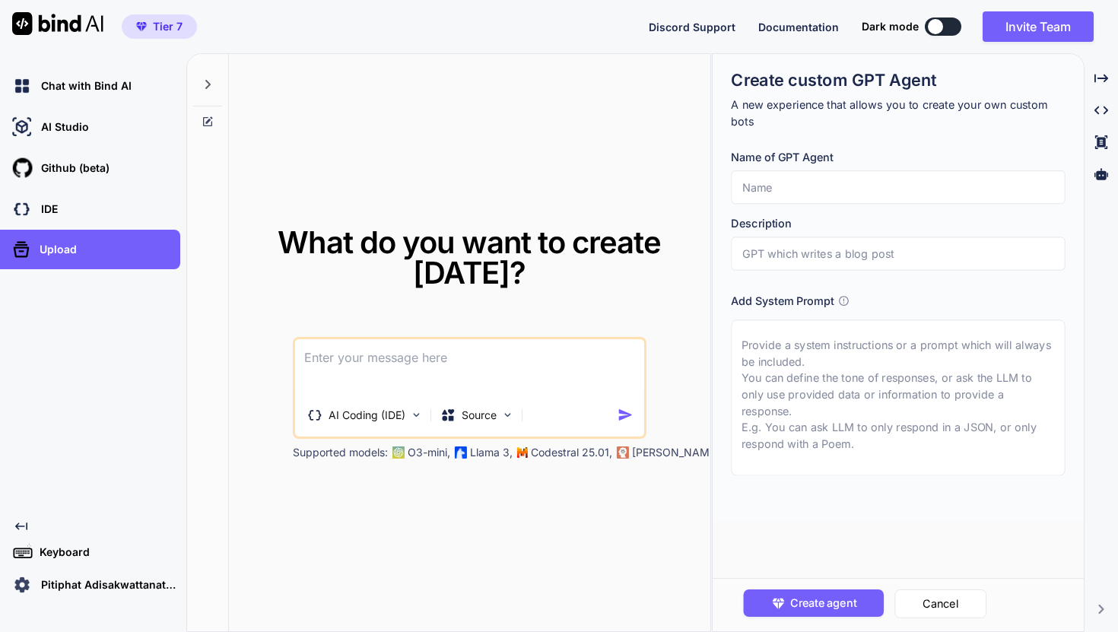
click at [489, 452] on p "Llama 3," at bounding box center [491, 452] width 43 height 15
click at [503, 415] on img at bounding box center [507, 414] width 13 height 13
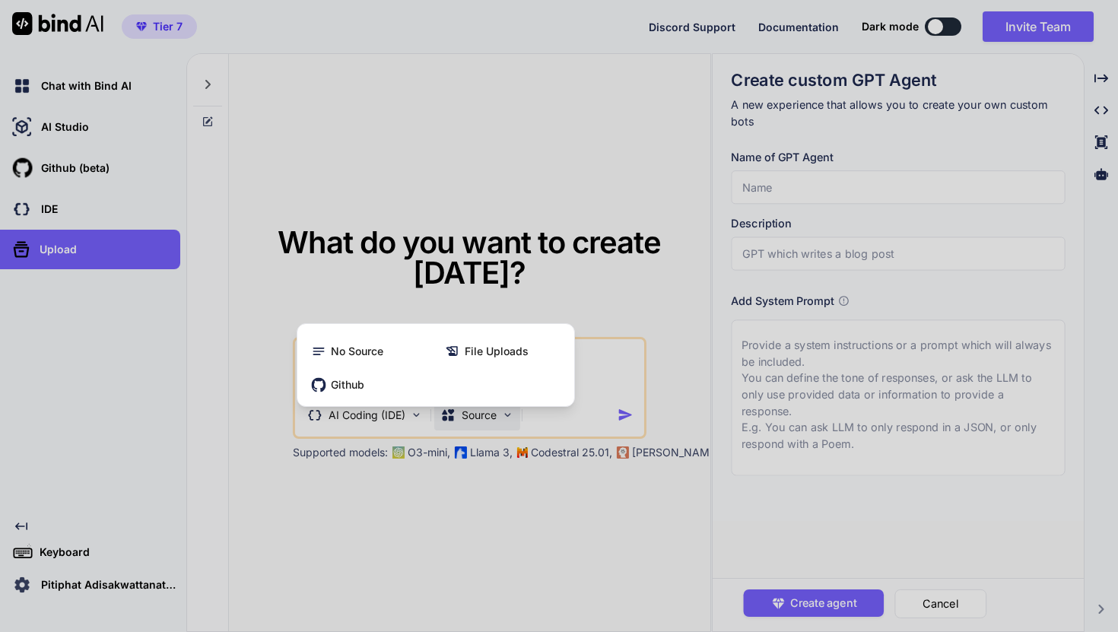
click at [406, 433] on div at bounding box center [559, 316] width 1118 height 632
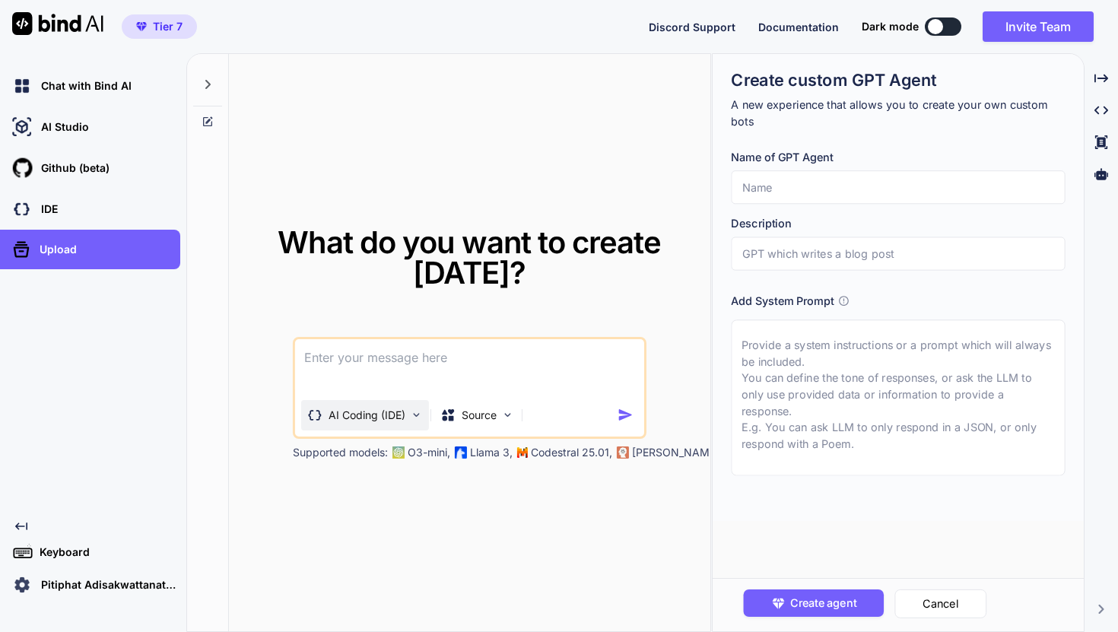
click at [405, 422] on div "AI Coding (IDE)" at bounding box center [365, 415] width 128 height 30
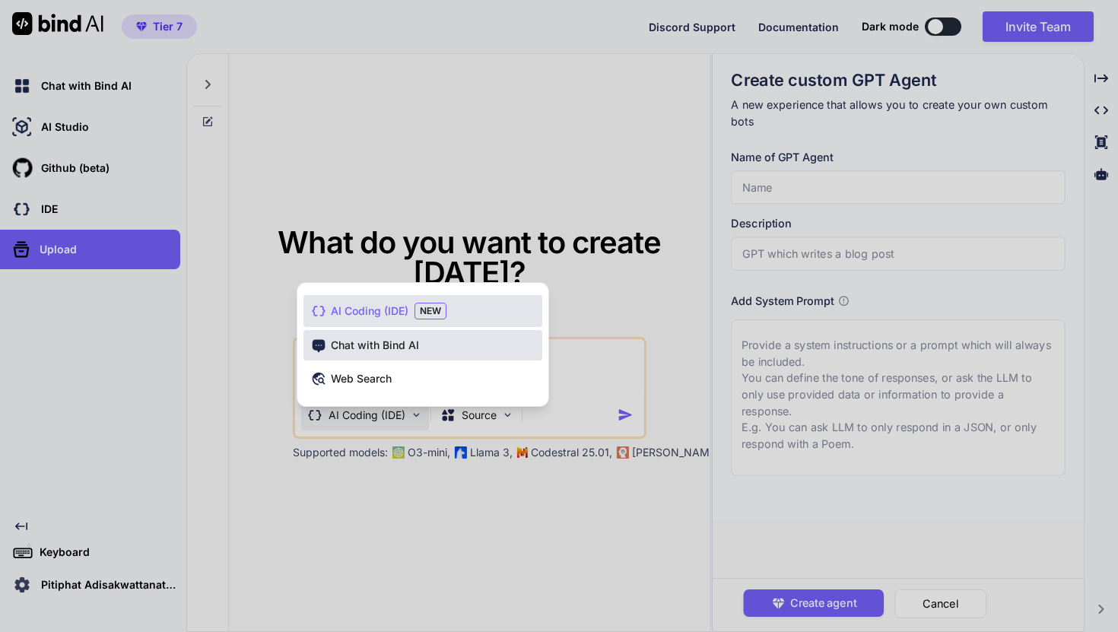
click at [411, 352] on span "Chat with Bind AI" at bounding box center [375, 345] width 88 height 15
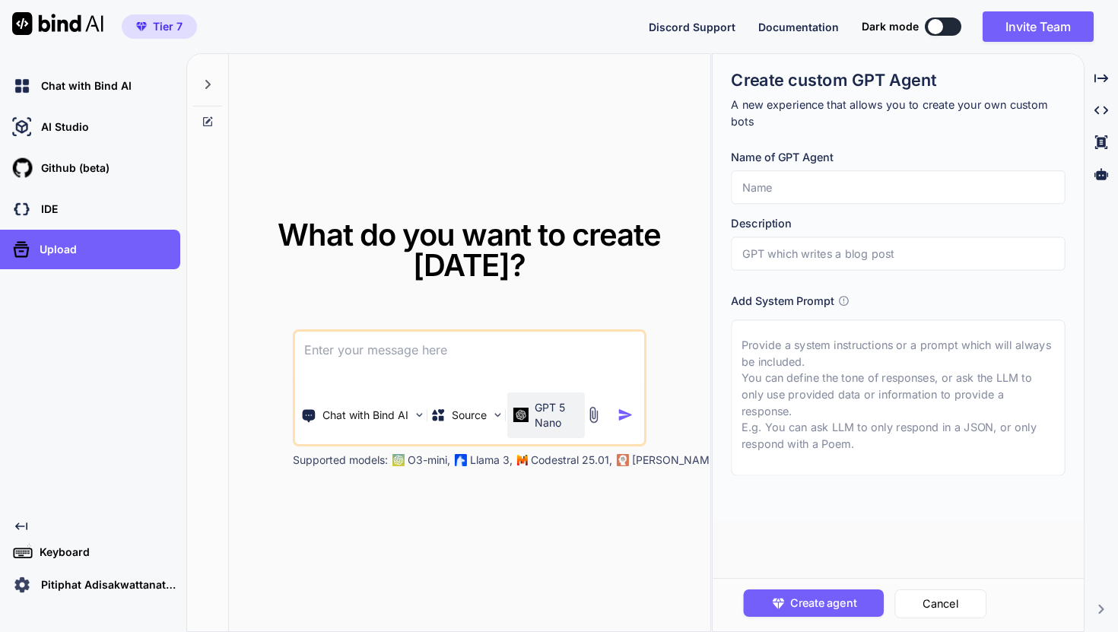
click at [535, 409] on div "GPT 5 Nano" at bounding box center [545, 415] width 65 height 30
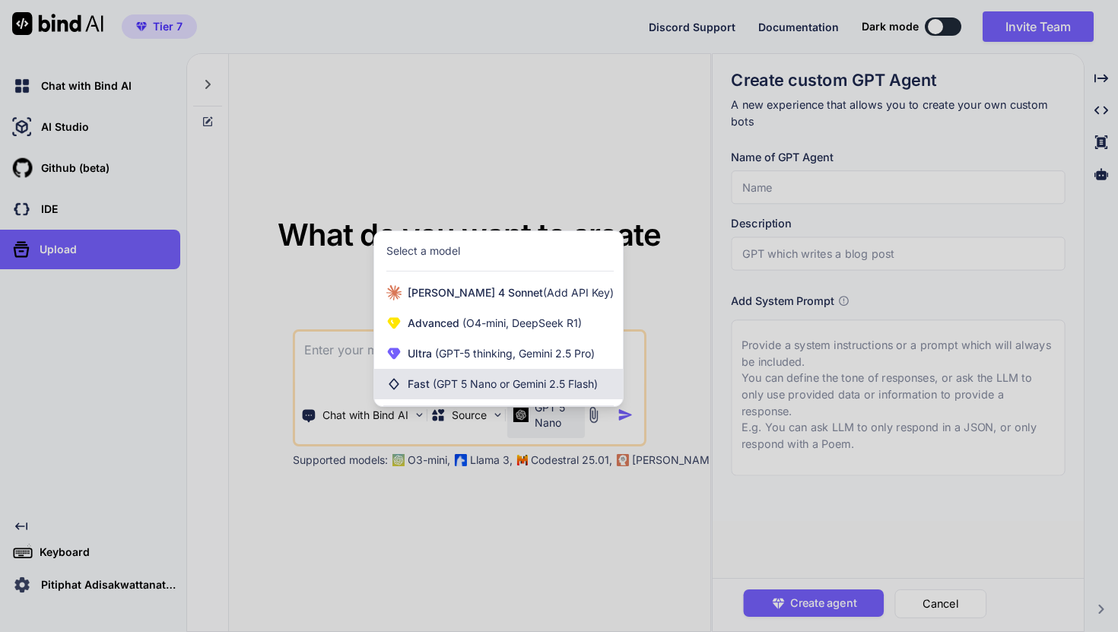
click at [544, 379] on span "(GPT 5 Nano or Gemini 2.5 Flash)" at bounding box center [515, 383] width 165 height 13
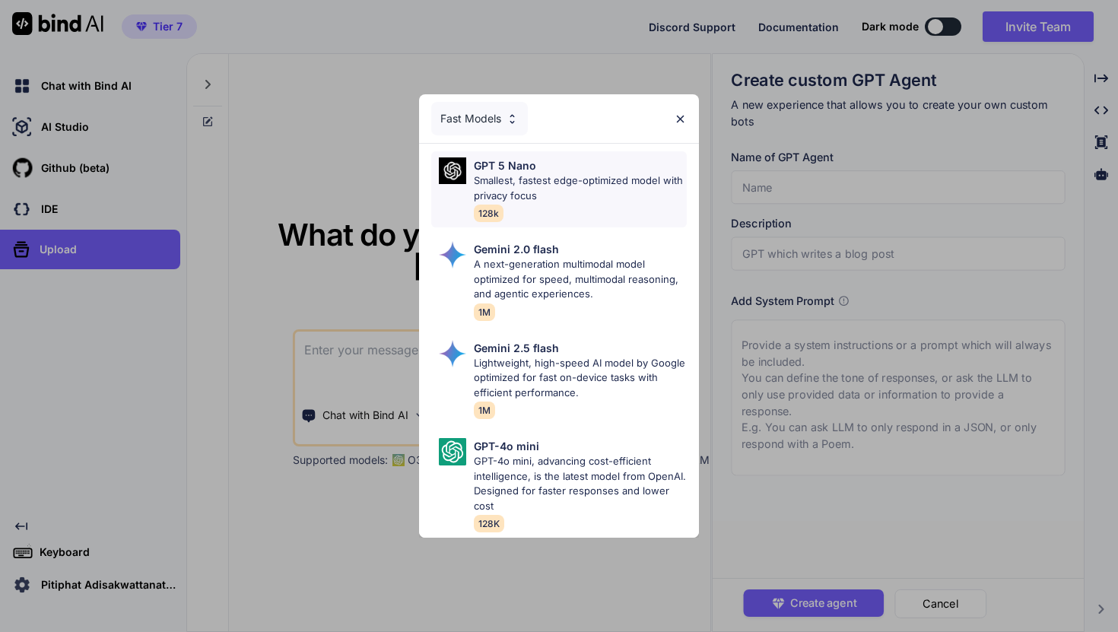
click at [566, 211] on div "GPT 5 Nano Smallest, fastest edge-optimized model with privacy focus 128k" at bounding box center [580, 189] width 213 height 64
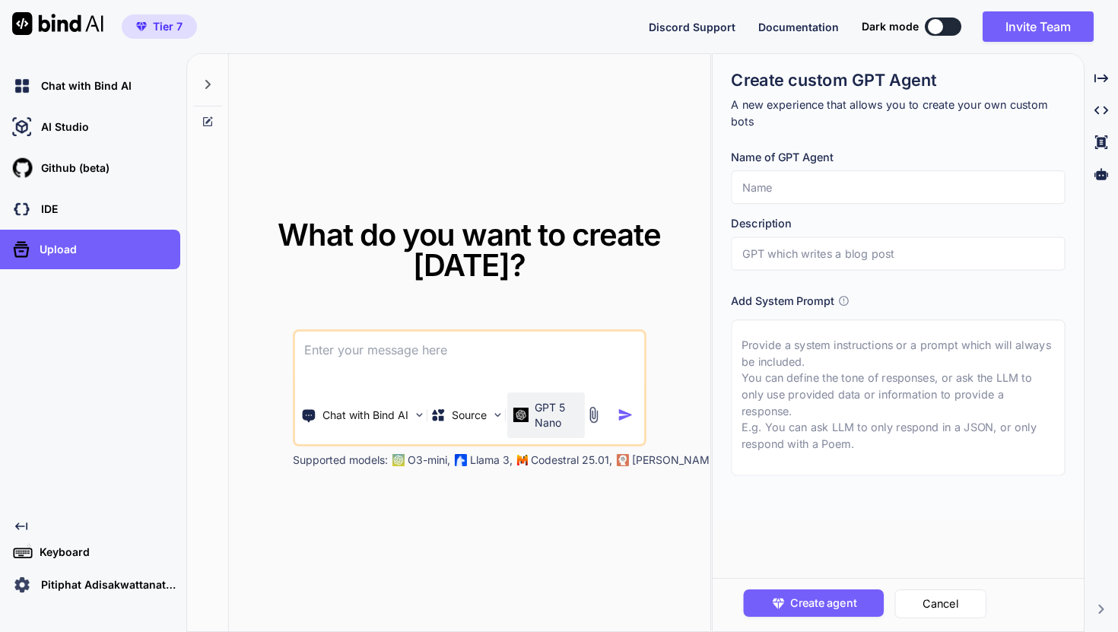
click at [560, 415] on p "GPT 5 Nano" at bounding box center [556, 415] width 43 height 30
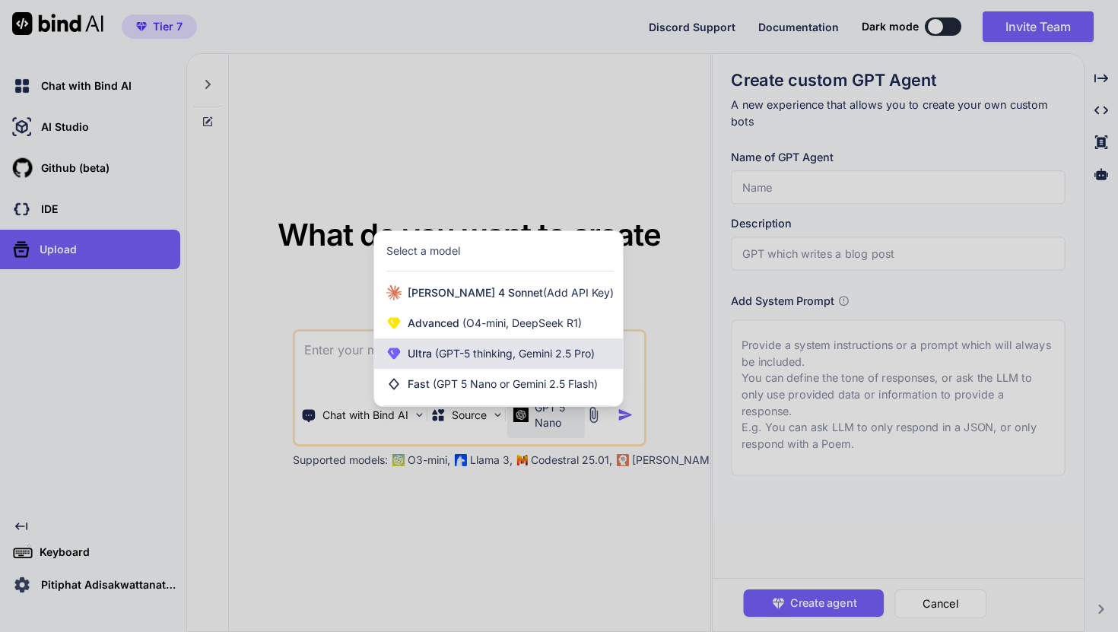
click at [560, 358] on span "(GPT-5 thinking, Gemini 2.5 Pro)" at bounding box center [513, 353] width 163 height 13
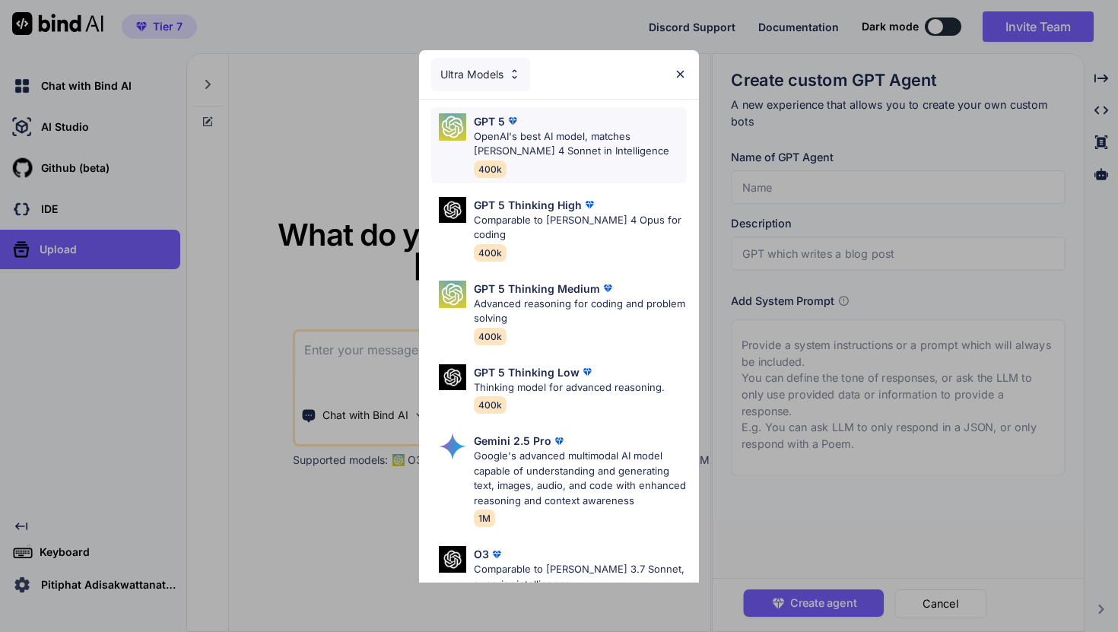
click at [603, 165] on div "GPT 5 OpenAI's best AI model, matches Claude 4 Sonnet in Intelligence 400k" at bounding box center [580, 145] width 213 height 64
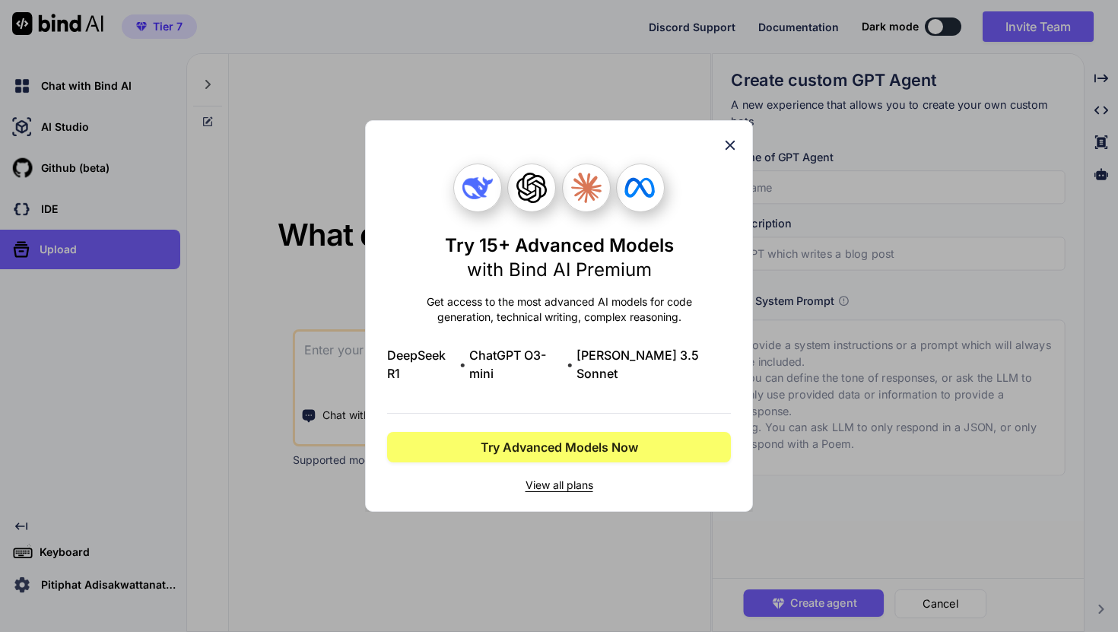
click at [731, 151] on icon at bounding box center [730, 146] width 10 height 10
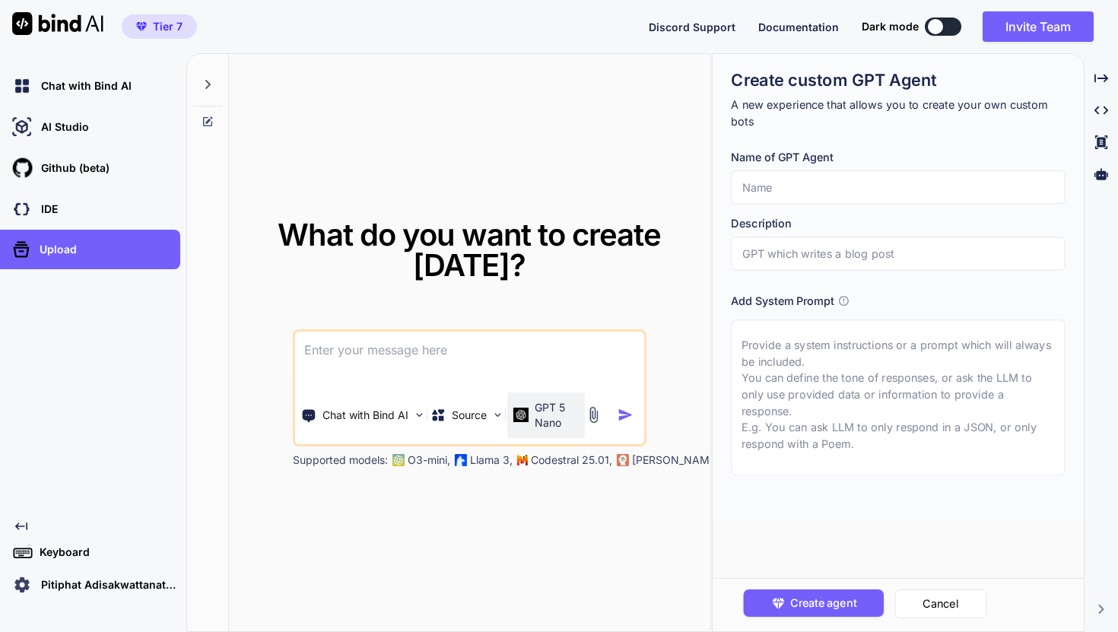
click at [560, 411] on p "GPT 5 Nano" at bounding box center [556, 415] width 43 height 30
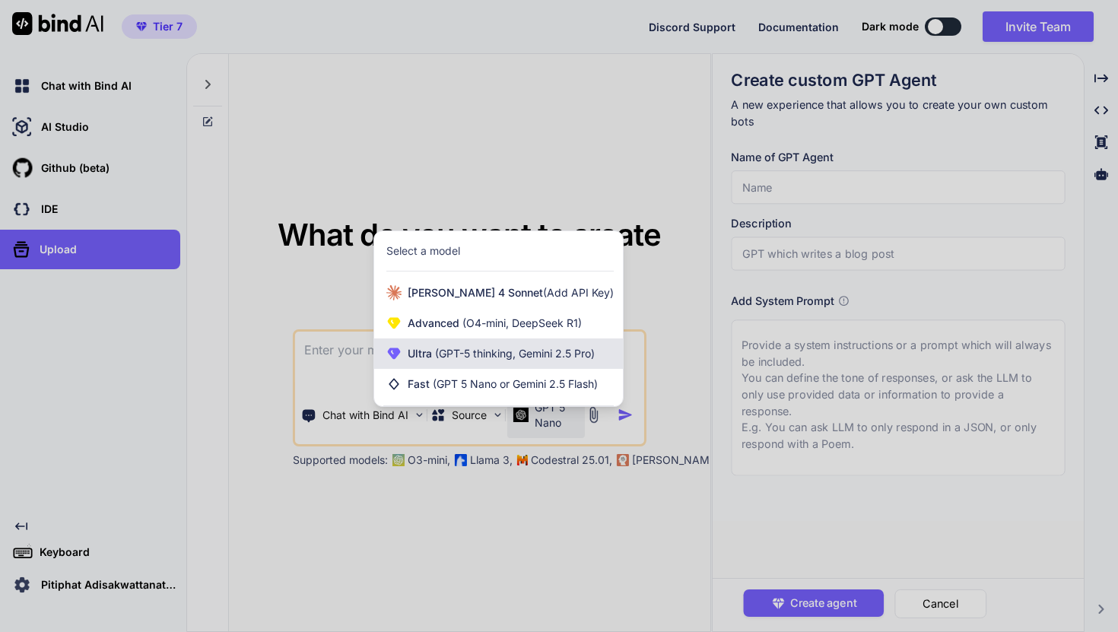
click at [559, 359] on span "(GPT-5 thinking, Gemini 2.5 Pro)" at bounding box center [513, 353] width 163 height 13
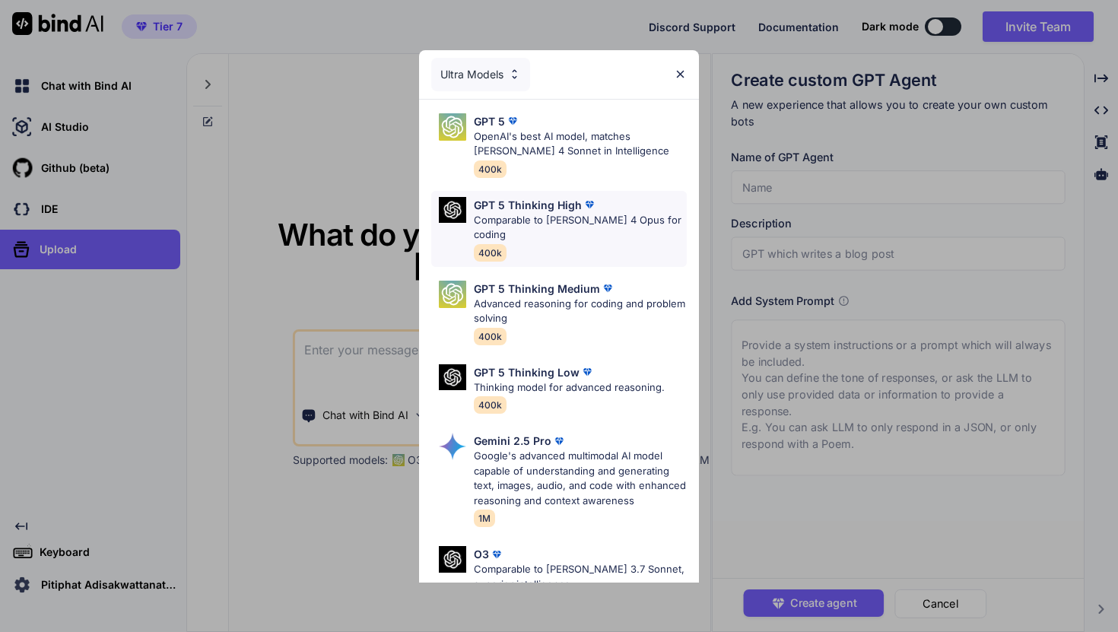
click at [592, 209] on img at bounding box center [589, 204] width 15 height 15
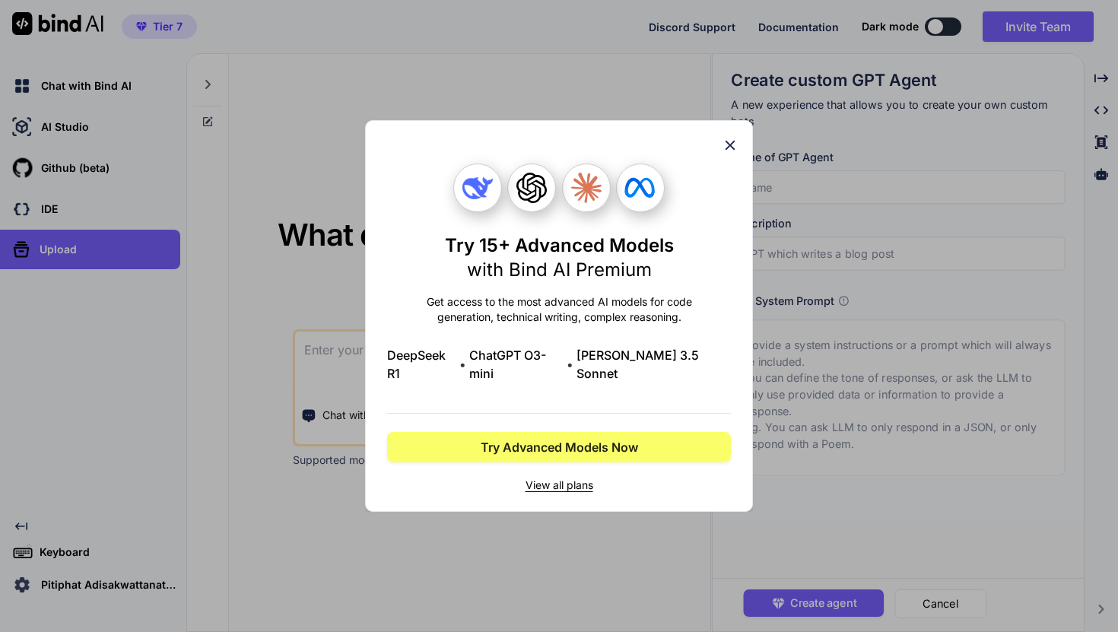
click at [727, 151] on icon at bounding box center [730, 146] width 10 height 10
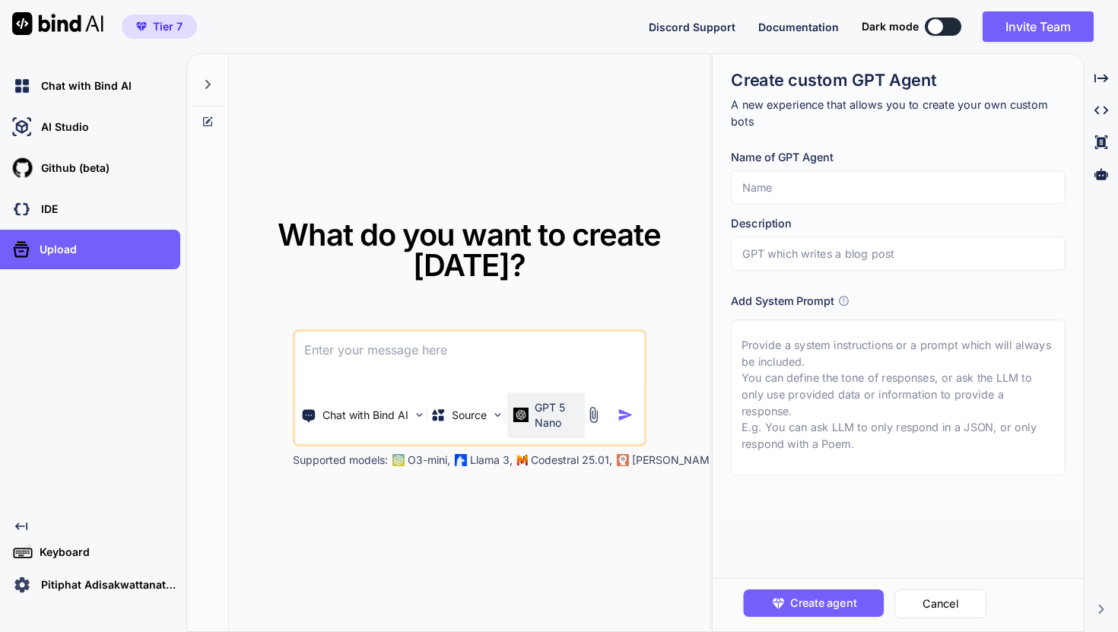
click at [560, 416] on p "GPT 5 Nano" at bounding box center [556, 415] width 43 height 30
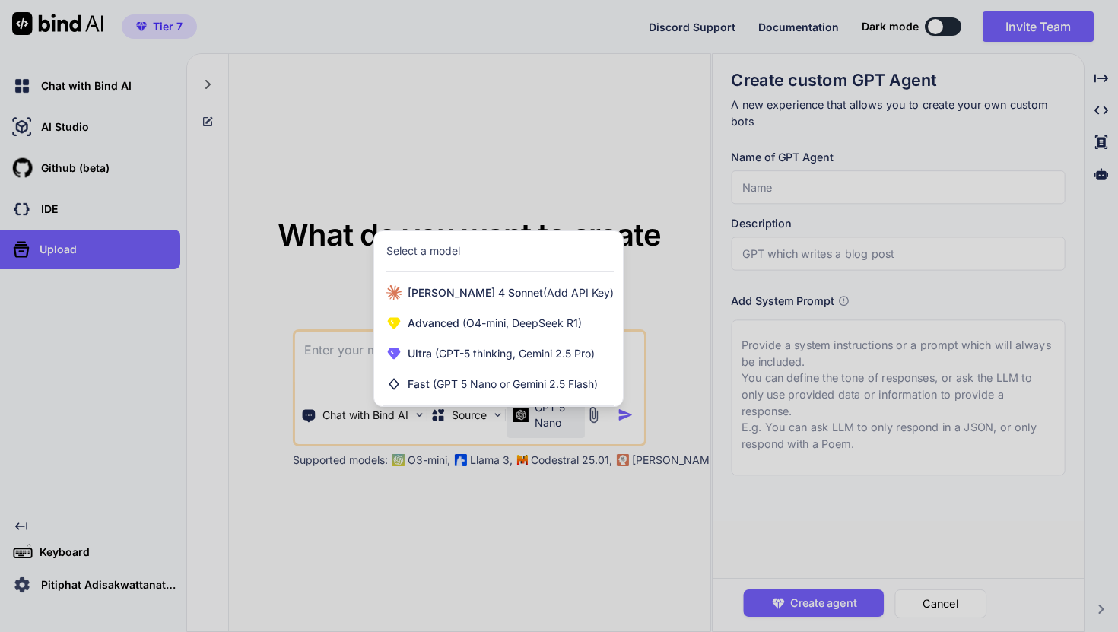
click at [560, 425] on div at bounding box center [559, 316] width 1118 height 632
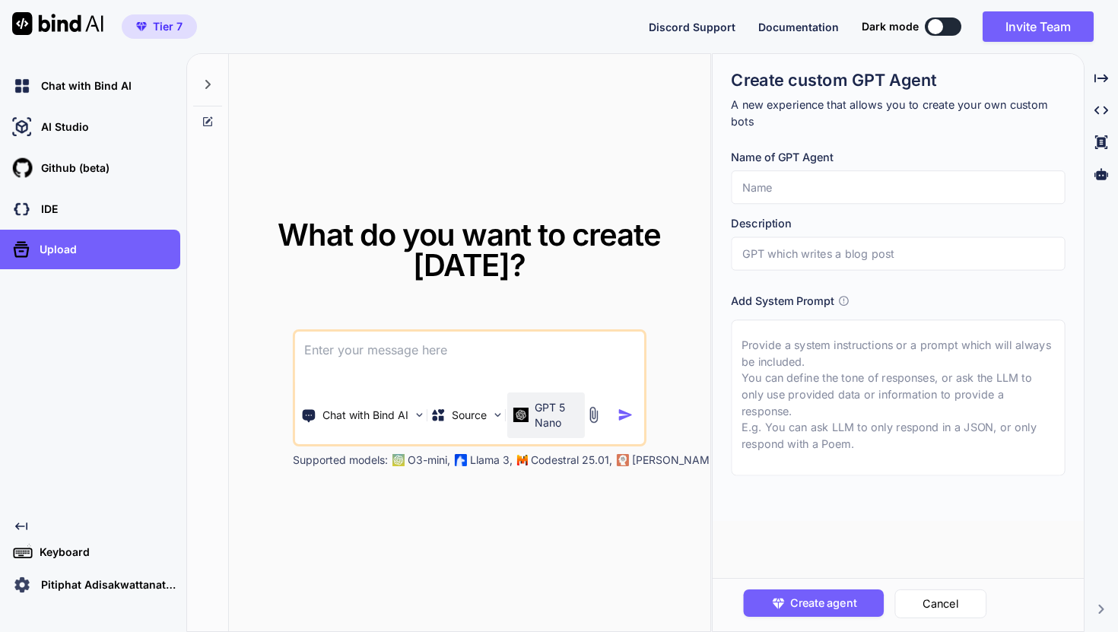
click at [557, 411] on p "GPT 5 Nano" at bounding box center [556, 415] width 43 height 30
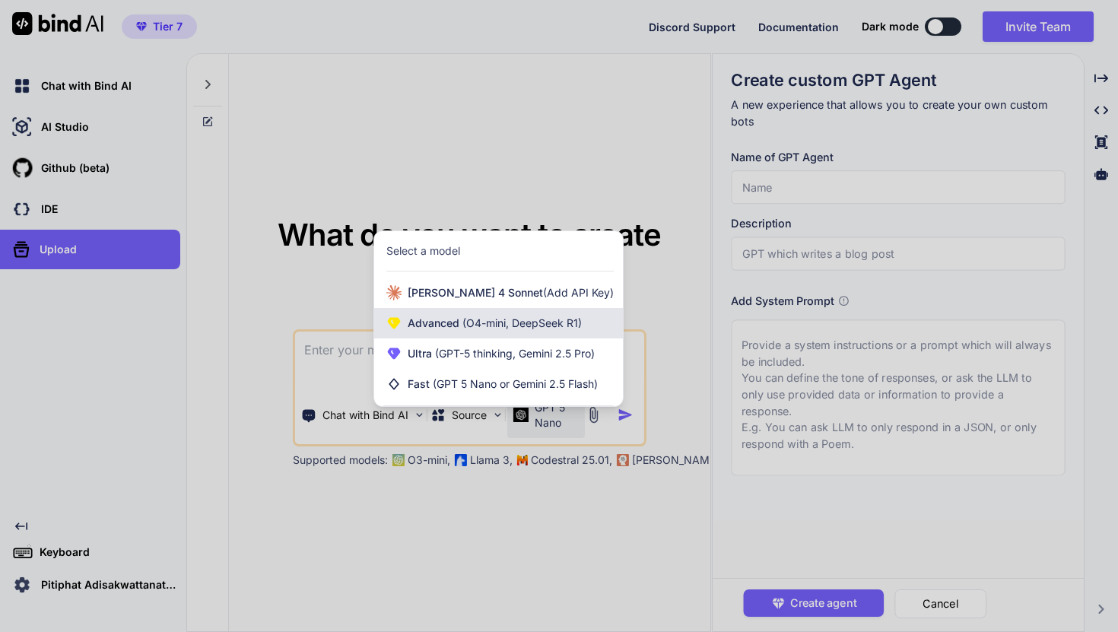
click at [556, 329] on span "(O4-mini, DeepSeek R1)" at bounding box center [520, 322] width 122 height 13
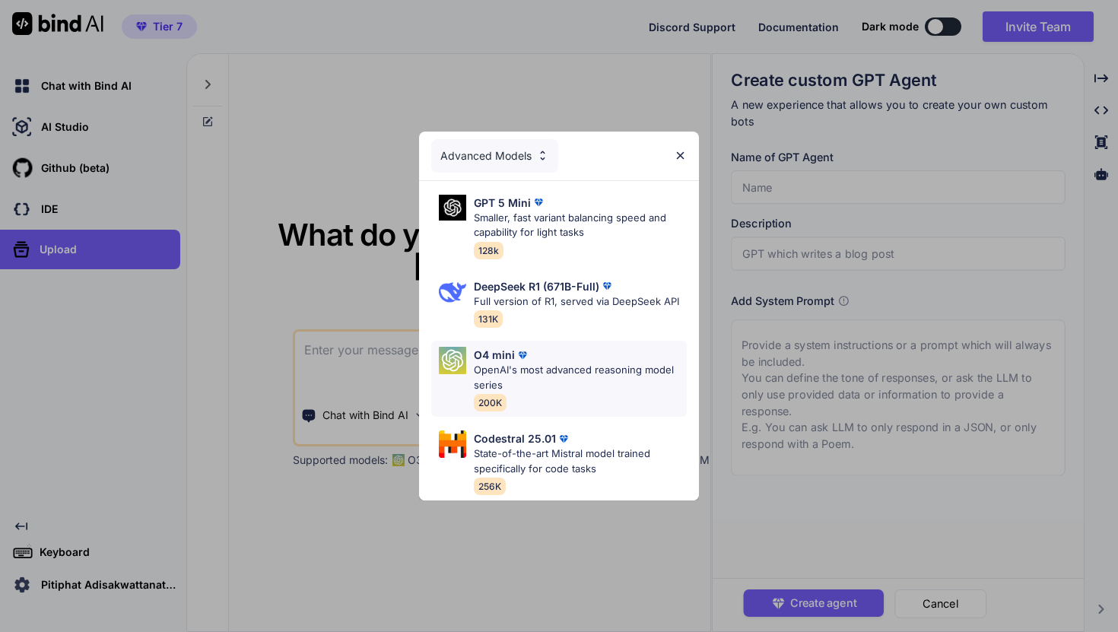
click at [551, 360] on div "O4 mini" at bounding box center [580, 355] width 213 height 16
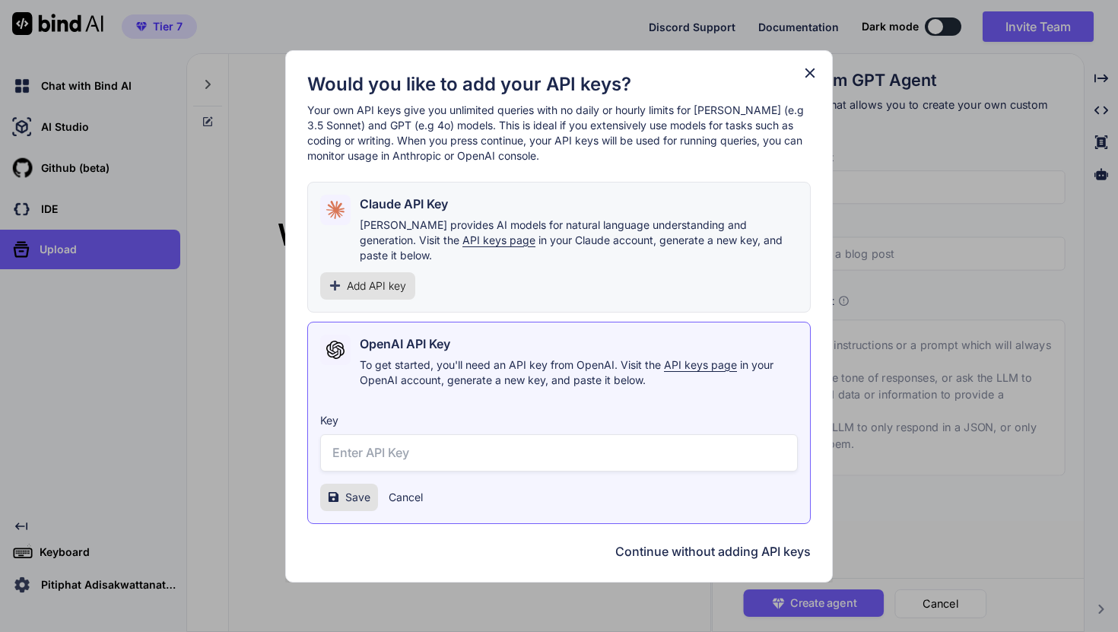
click at [803, 80] on icon at bounding box center [809, 73] width 17 height 17
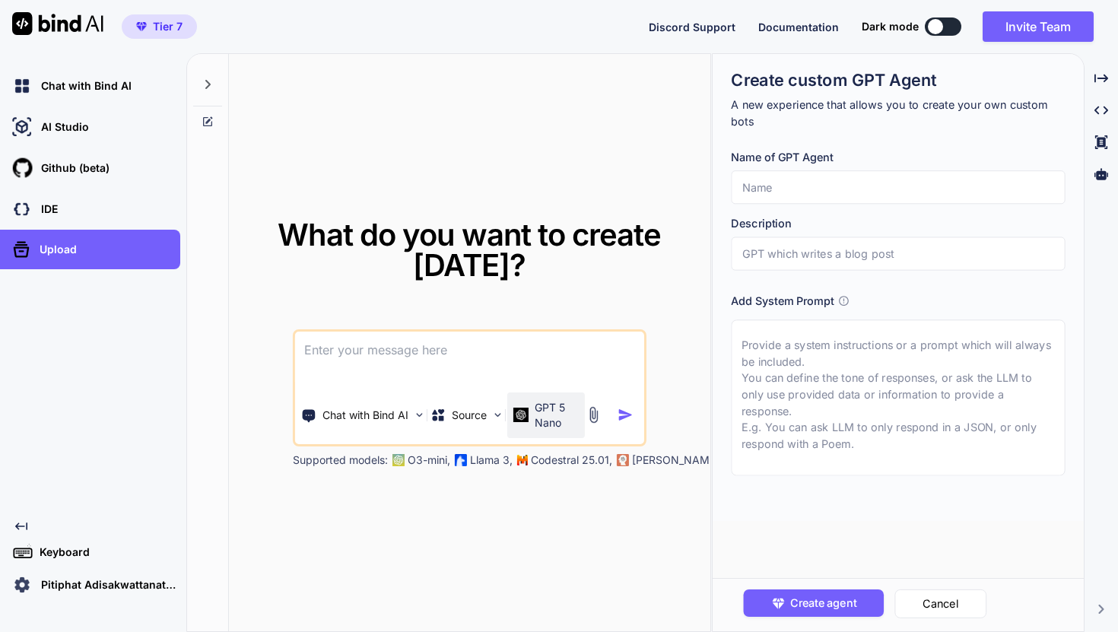
click at [562, 417] on p "GPT 5 Nano" at bounding box center [556, 415] width 43 height 30
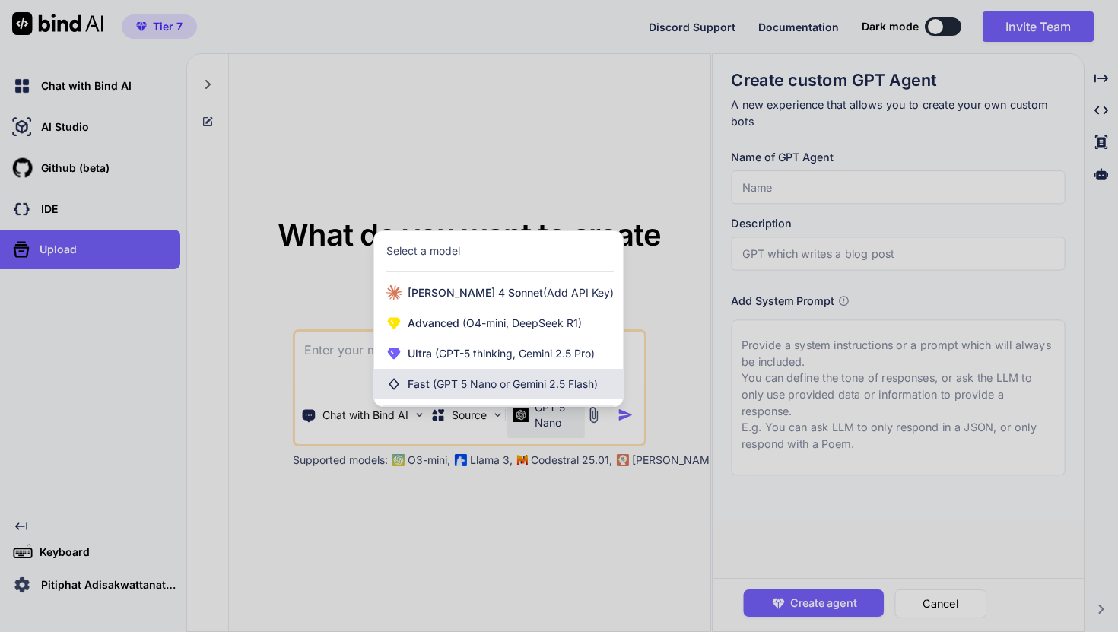
click at [557, 395] on div "Fast (GPT 5 Nano or Gemini 2.5 Flash)" at bounding box center [498, 384] width 249 height 30
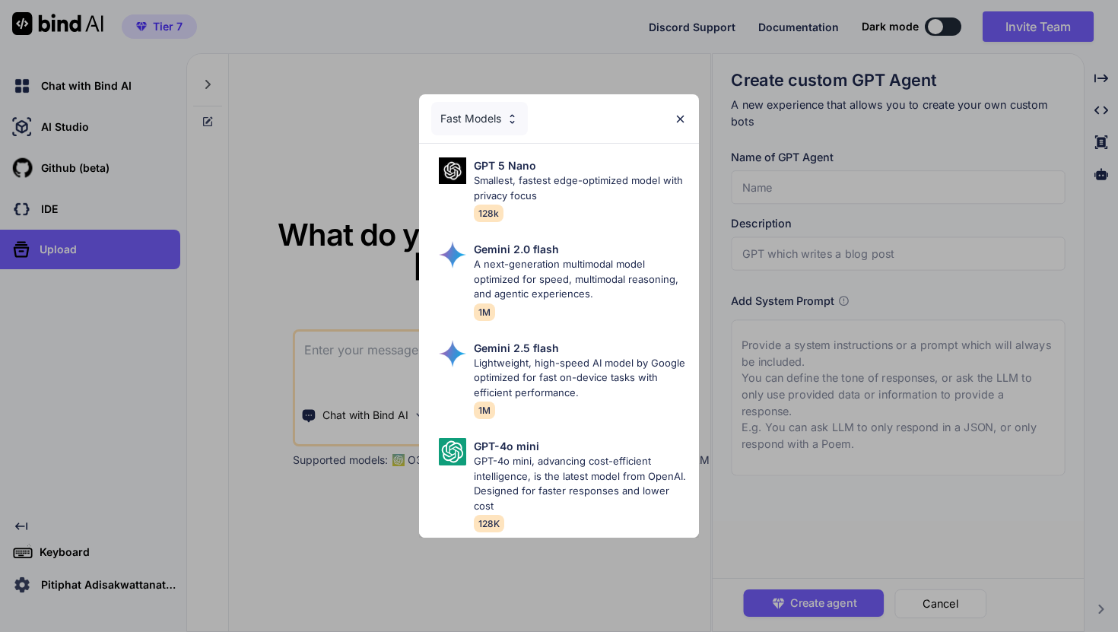
click at [686, 130] on div "Fast Models" at bounding box center [559, 118] width 280 height 49
click at [680, 125] on img at bounding box center [680, 119] width 13 height 13
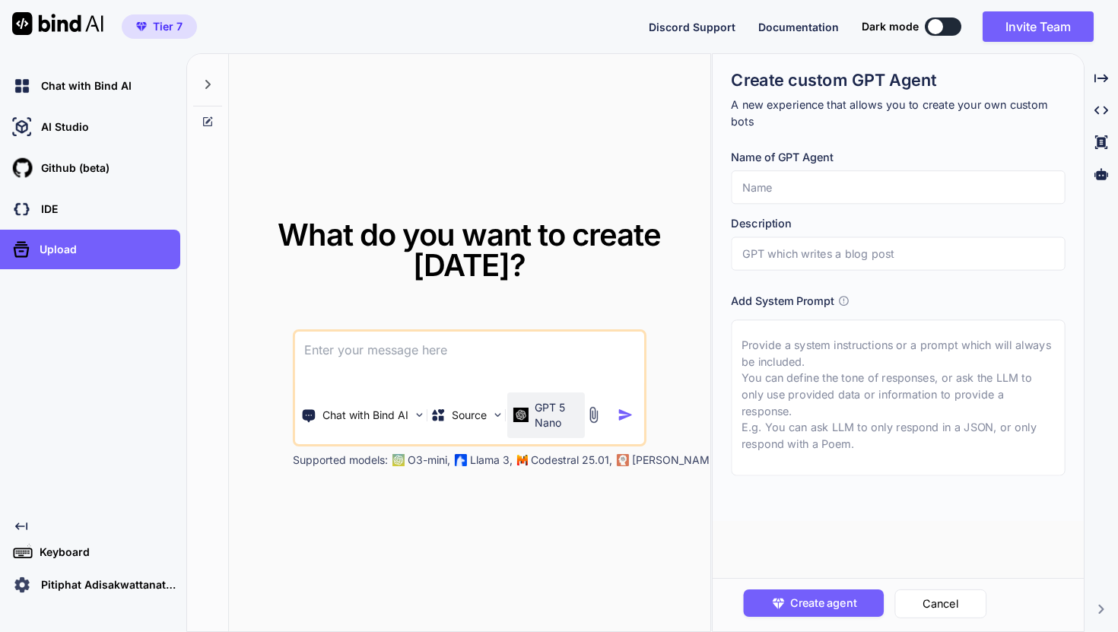
click at [560, 413] on p "GPT 5 Nano" at bounding box center [556, 415] width 43 height 30
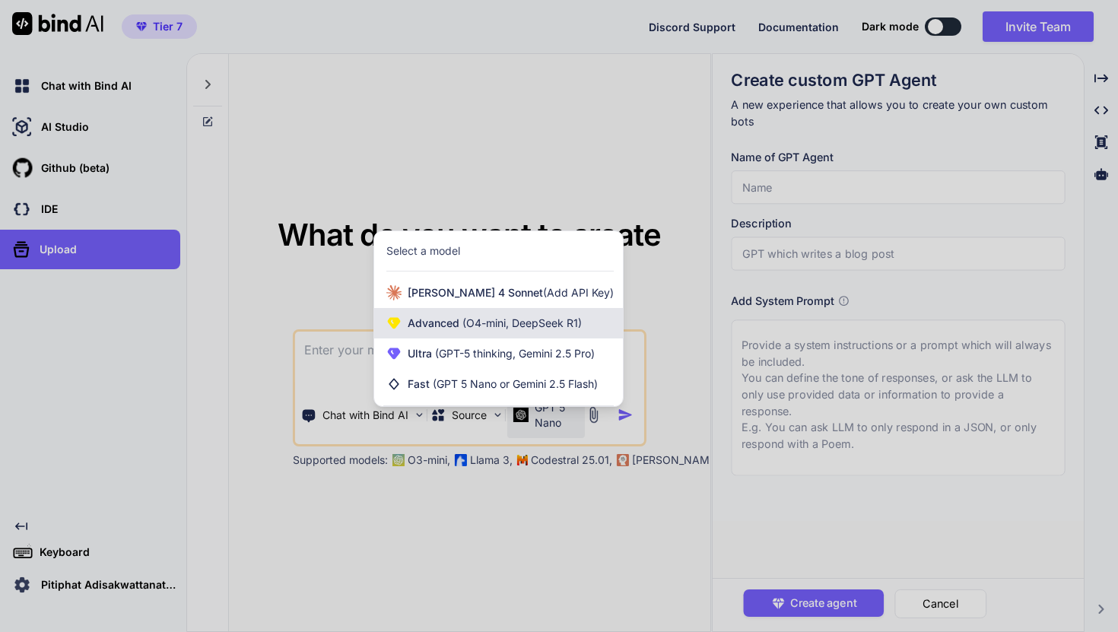
click at [551, 323] on span "(O4-mini, DeepSeek R1)" at bounding box center [520, 322] width 122 height 13
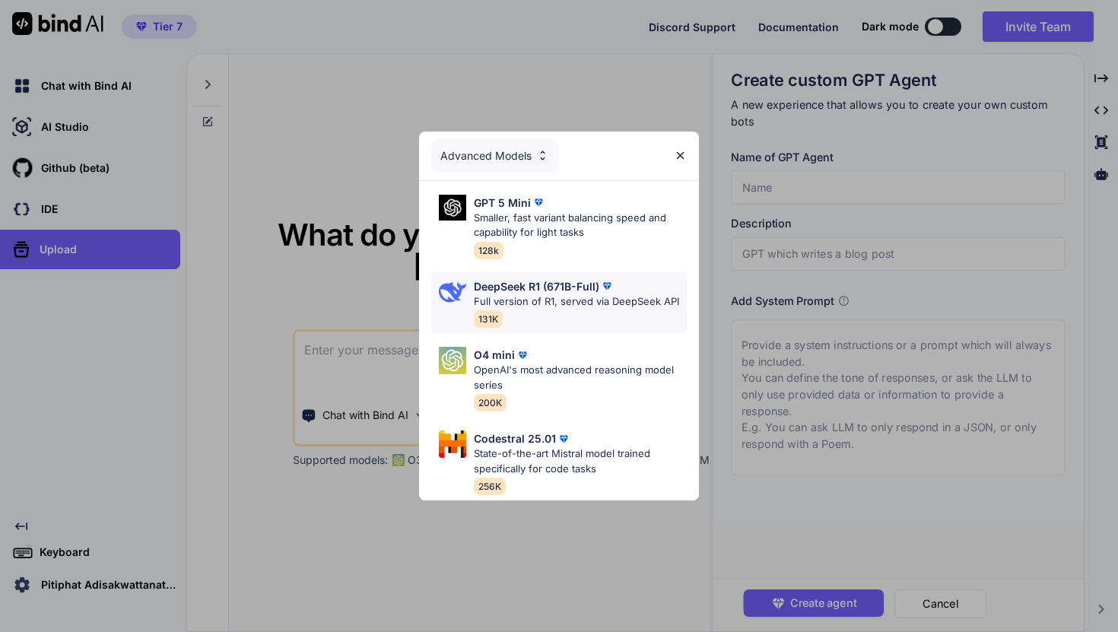
click at [556, 309] on div "DeepSeek R1 (671B-Full) Full version of R1, served via DeepSeek API 131K" at bounding box center [576, 302] width 205 height 49
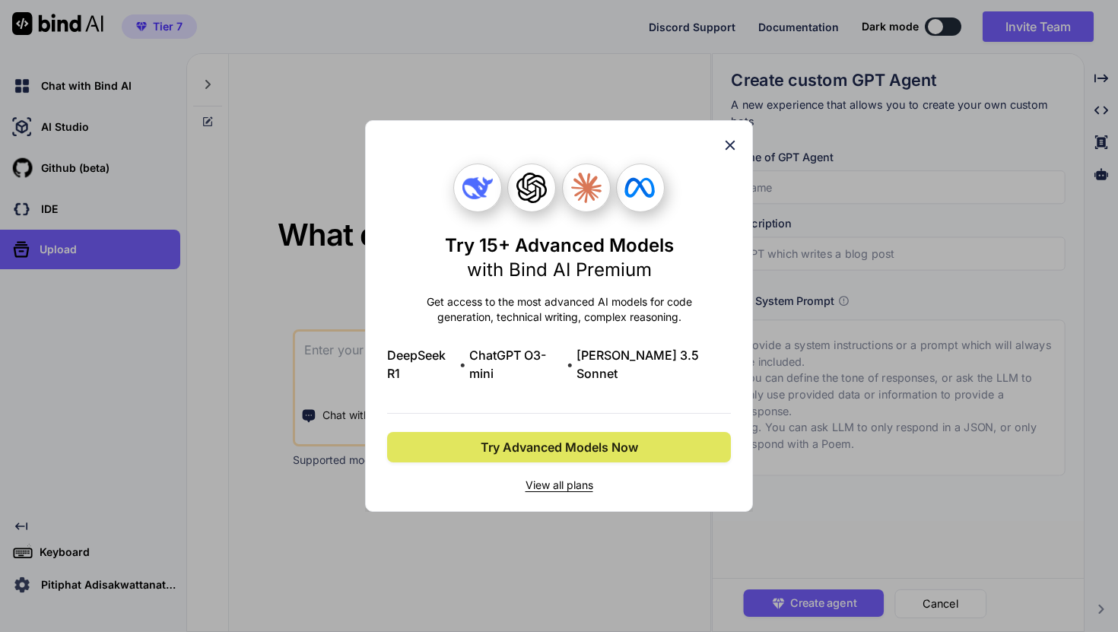
click at [580, 441] on span "Try Advanced Models Now" at bounding box center [559, 447] width 157 height 18
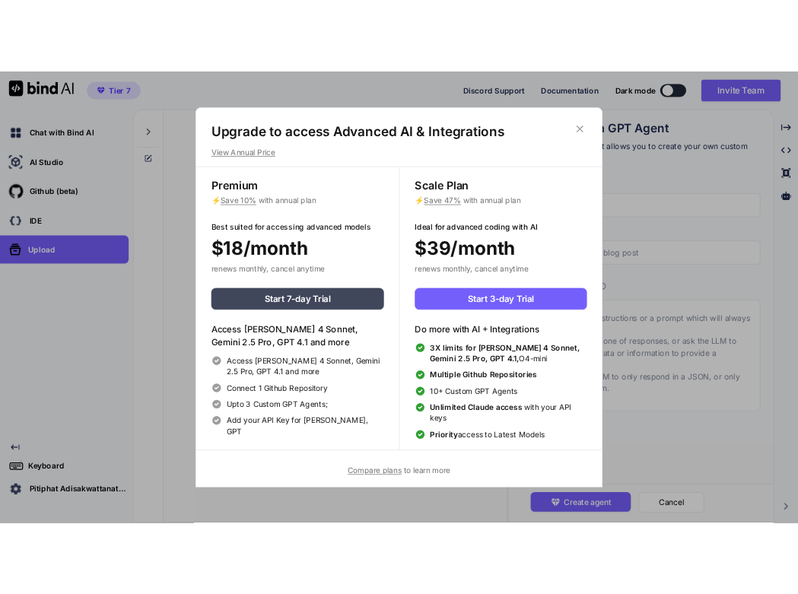
scroll to position [7, 0]
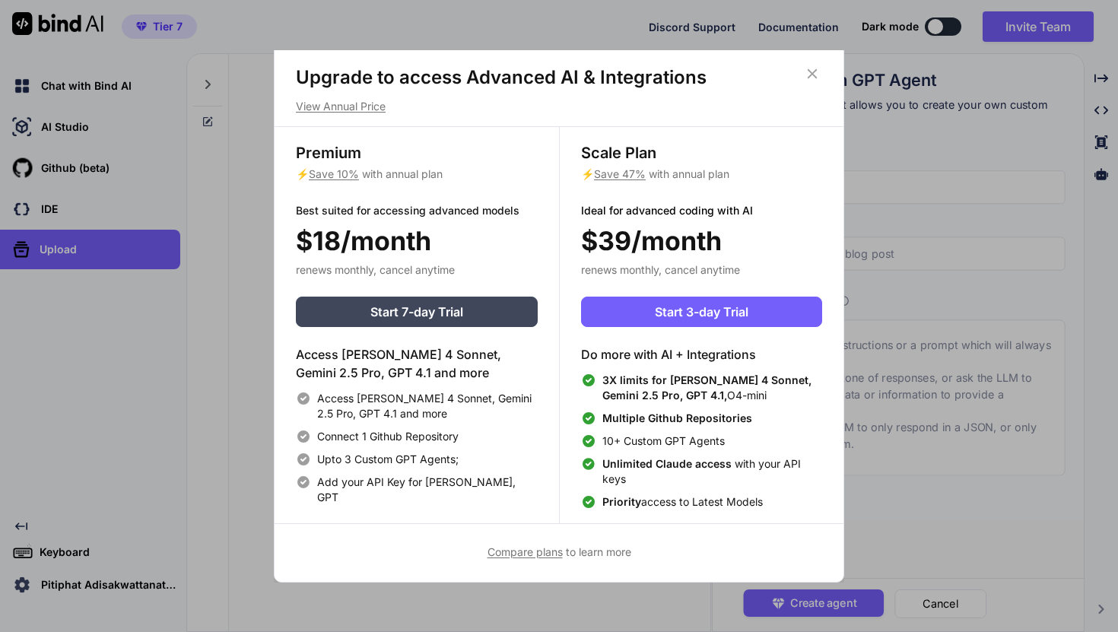
click at [819, 74] on icon at bounding box center [812, 73] width 17 height 17
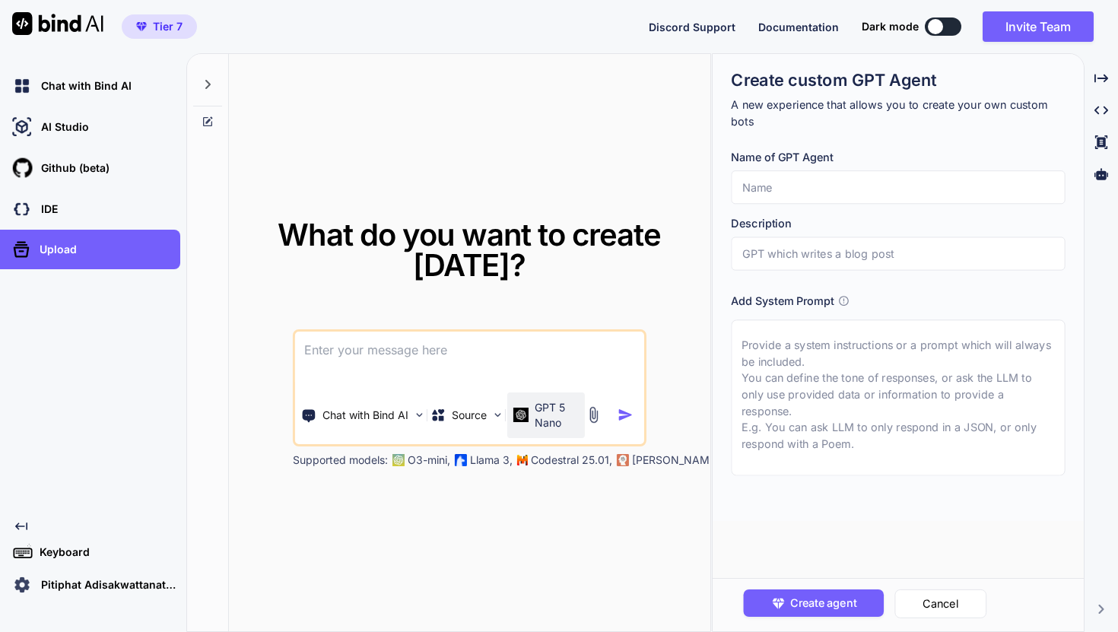
click at [560, 416] on p "GPT 5 Nano" at bounding box center [556, 415] width 43 height 30
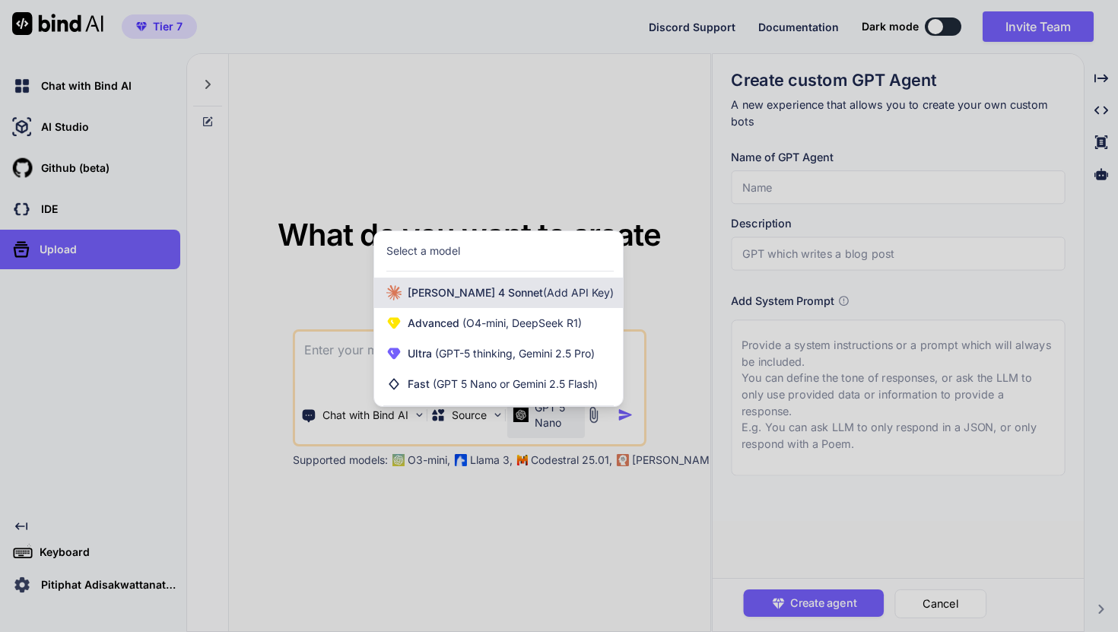
click at [557, 304] on div "Claude 4 Sonnet (Add API Key)" at bounding box center [498, 293] width 249 height 30
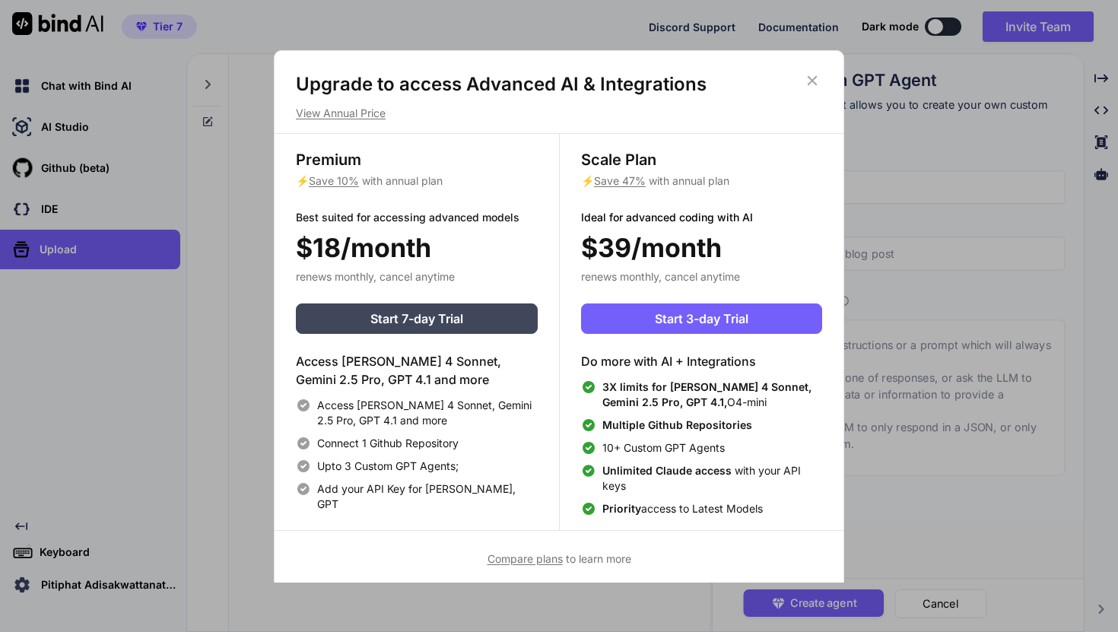
click at [816, 78] on icon at bounding box center [812, 80] width 17 height 17
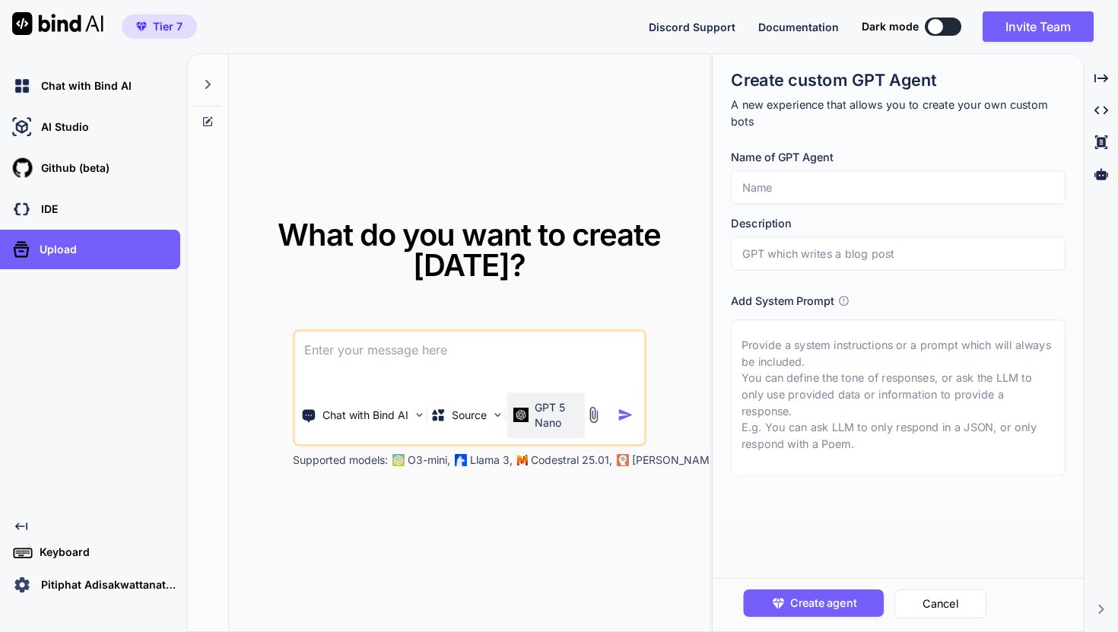
click at [554, 413] on p "GPT 5 Nano" at bounding box center [556, 415] width 43 height 30
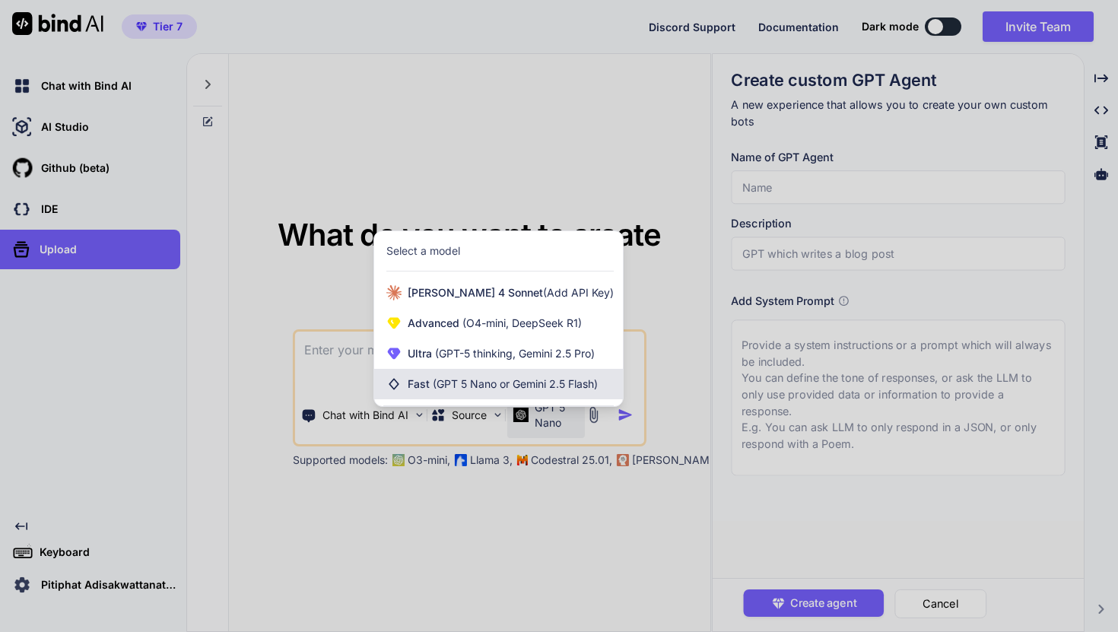
click at [558, 375] on div "Fast (GPT 5 Nano or Gemini 2.5 Flash)" at bounding box center [498, 384] width 249 height 30
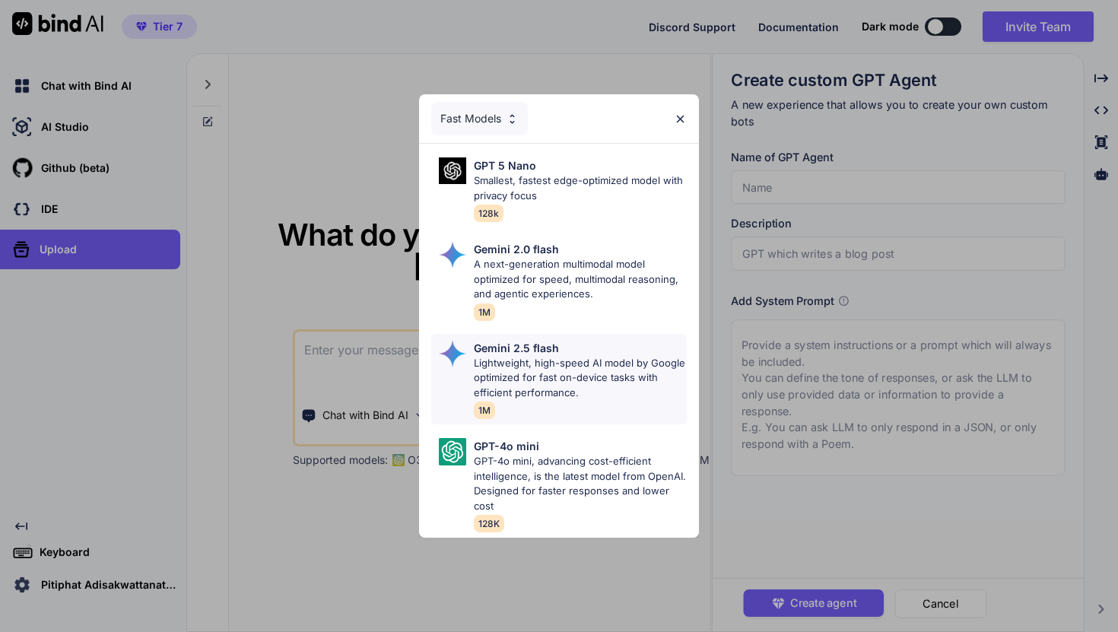
click at [585, 366] on p "Lightweight, high-speed AI model by Google optimized for fast on-device tasks w…" at bounding box center [580, 378] width 213 height 45
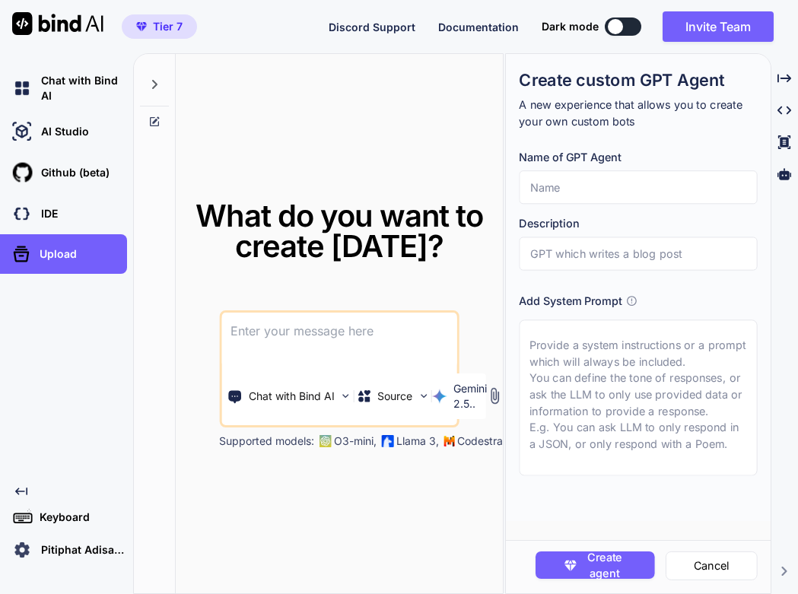
click at [386, 327] on textarea at bounding box center [339, 341] width 236 height 56
click at [408, 389] on p "Source" at bounding box center [394, 396] width 35 height 15
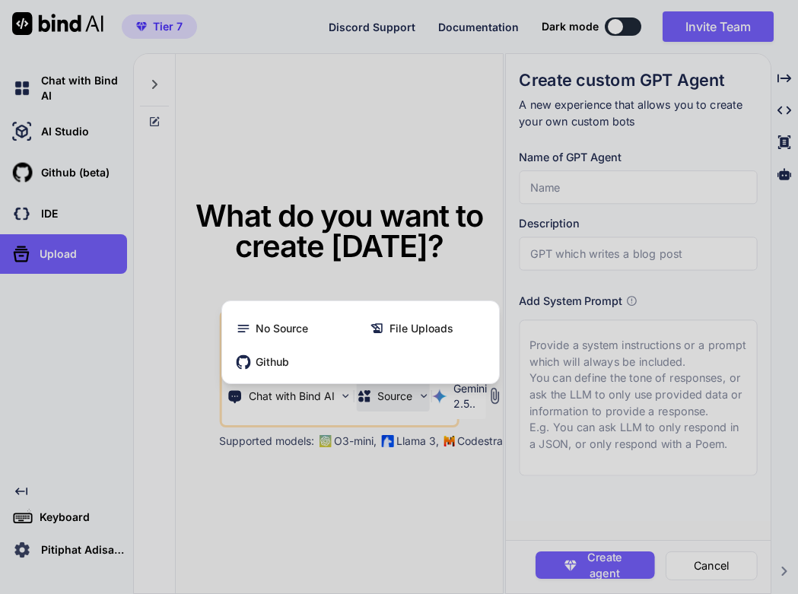
click at [433, 398] on div at bounding box center [399, 297] width 798 height 594
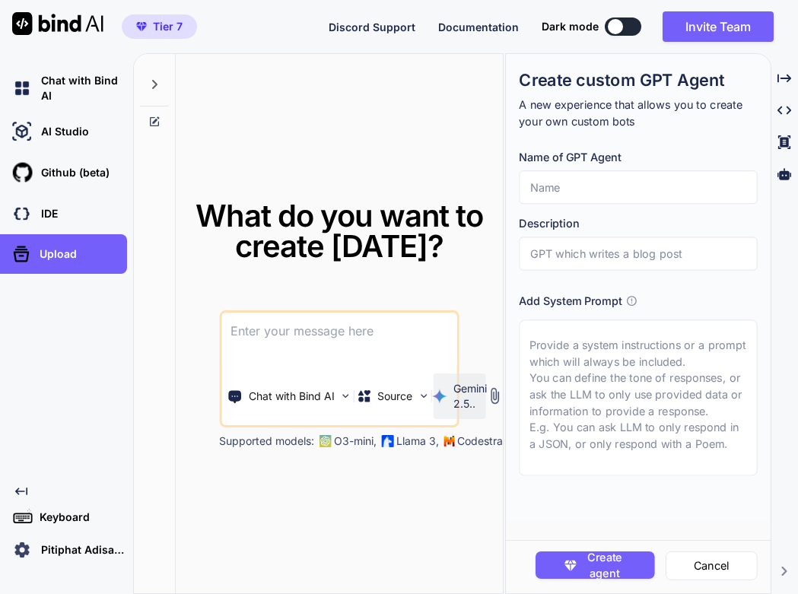
click at [452, 395] on div "Gemini 2.5.." at bounding box center [459, 396] width 40 height 30
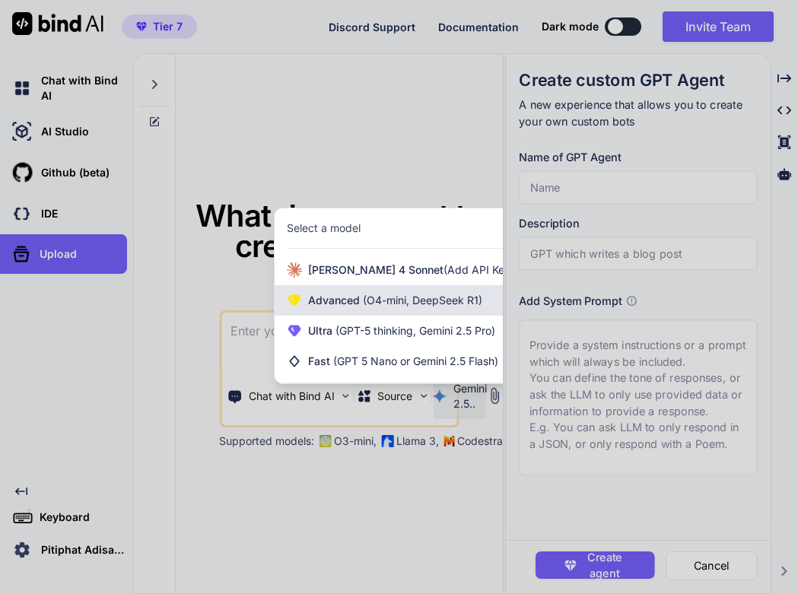
click at [437, 298] on span "(O4-mini, DeepSeek R1)" at bounding box center [421, 299] width 122 height 13
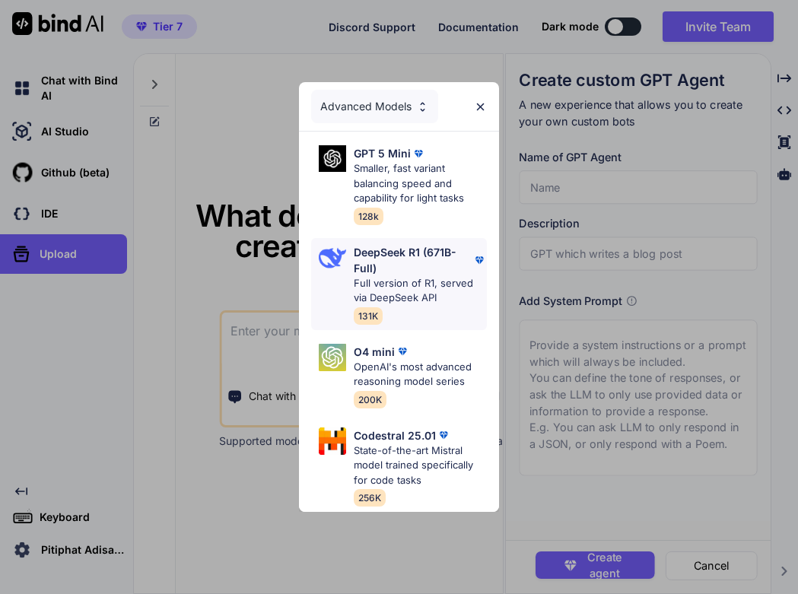
click at [427, 251] on p "DeepSeek R1 (671B-Full)" at bounding box center [412, 260] width 117 height 32
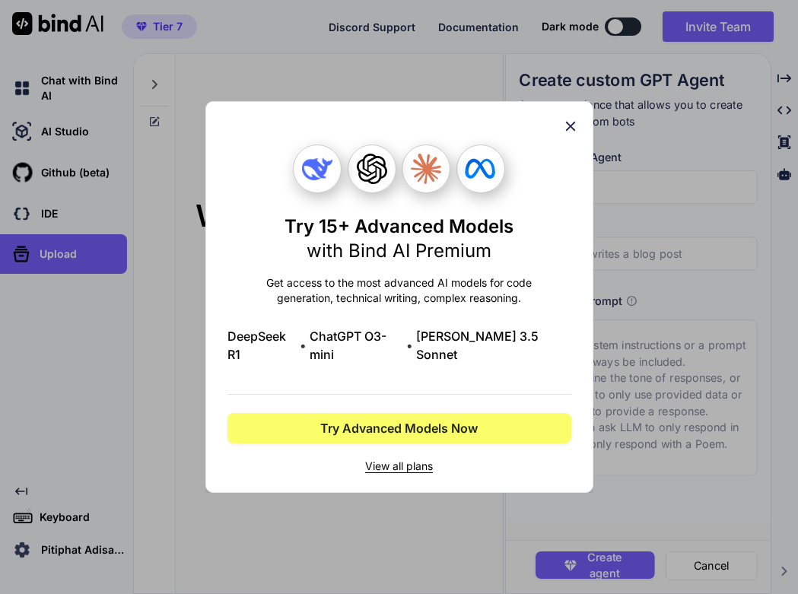
click at [563, 132] on icon at bounding box center [570, 126] width 17 height 17
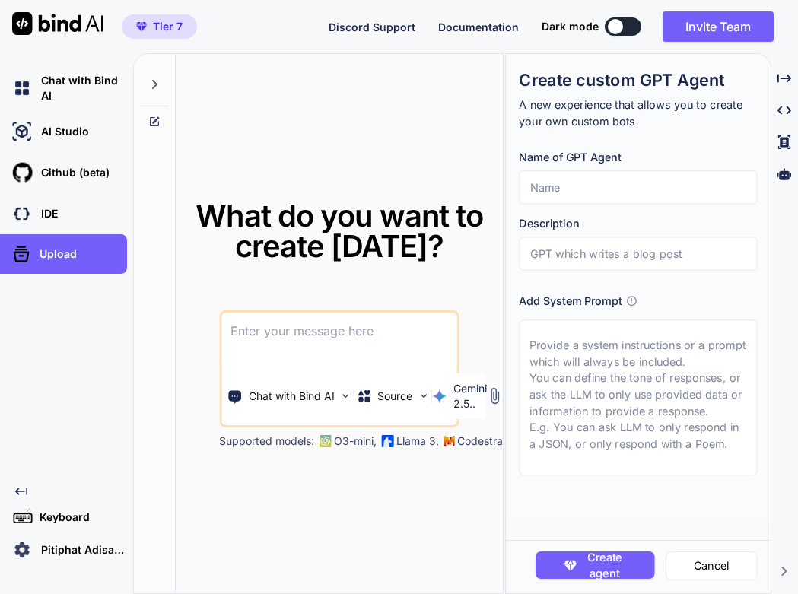
click at [145, 30] on img "button" at bounding box center [141, 26] width 11 height 9
click at [160, 30] on span "Tier 7" at bounding box center [168, 26] width 30 height 15
click at [75, 548] on p "Pitiphat Adisakwattanathon" at bounding box center [81, 549] width 92 height 15
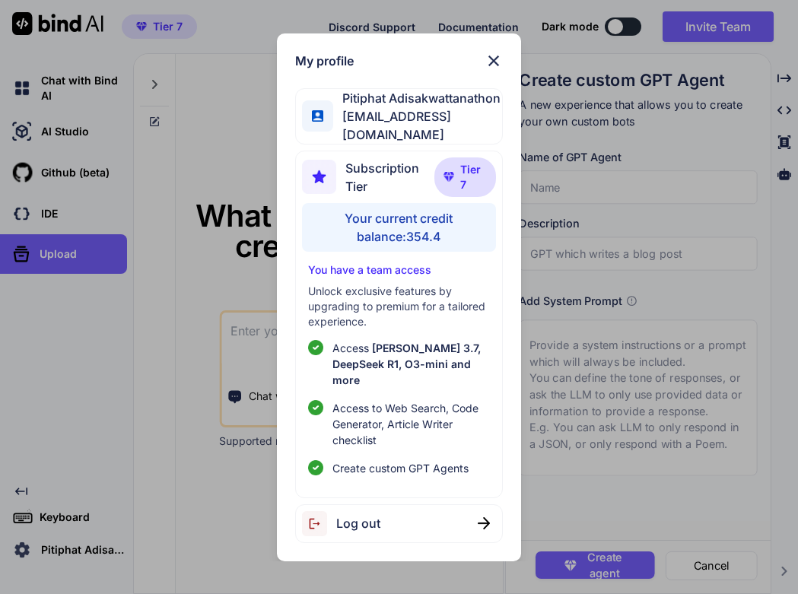
click at [465, 192] on span "Tier 7" at bounding box center [473, 177] width 27 height 30
click at [426, 370] on span "Claude 3.7, DeepSeek R1, O3-mini and more" at bounding box center [406, 363] width 148 height 45
click at [430, 460] on span "Create custom GPT Agents" at bounding box center [400, 468] width 136 height 16
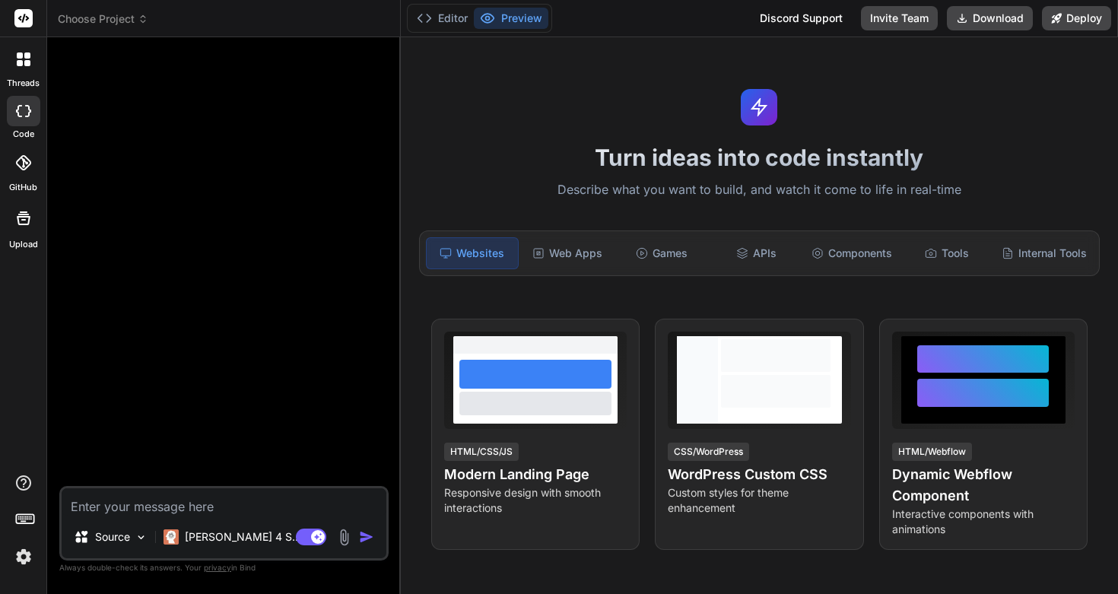
click at [27, 160] on icon at bounding box center [23, 162] width 15 height 15
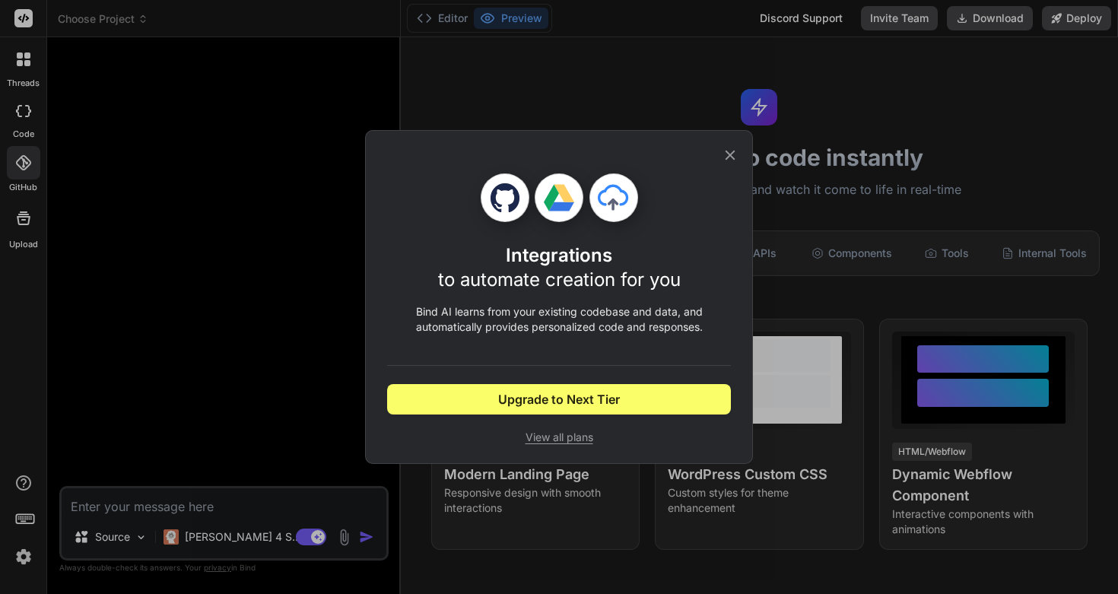
click at [583, 436] on span "View all plans" at bounding box center [559, 437] width 344 height 15
click at [737, 151] on icon at bounding box center [730, 155] width 17 height 17
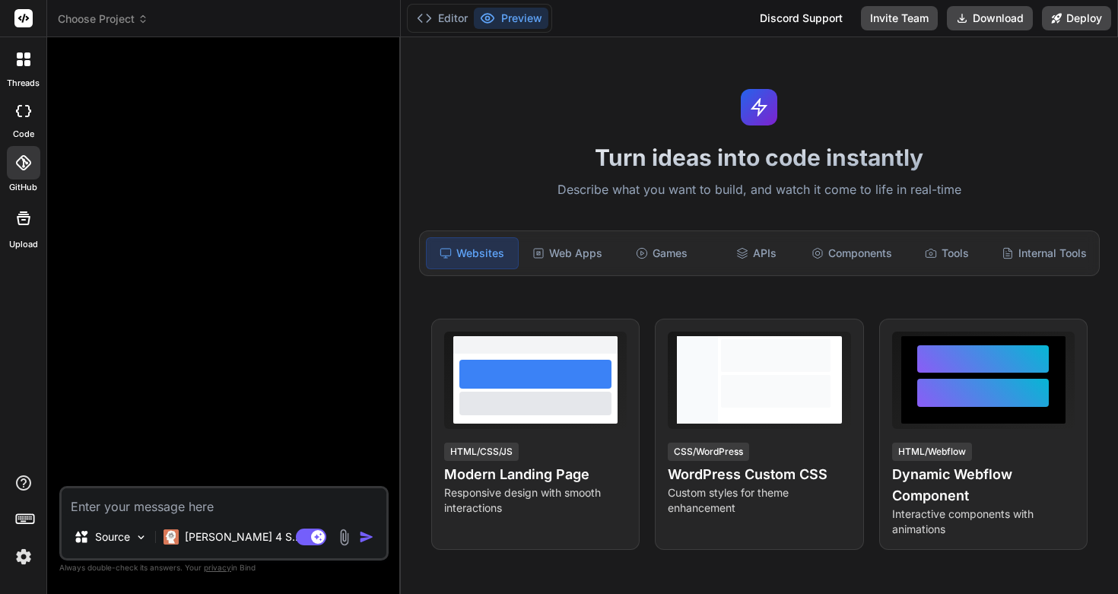
click at [33, 220] on div at bounding box center [23, 218] width 36 height 36
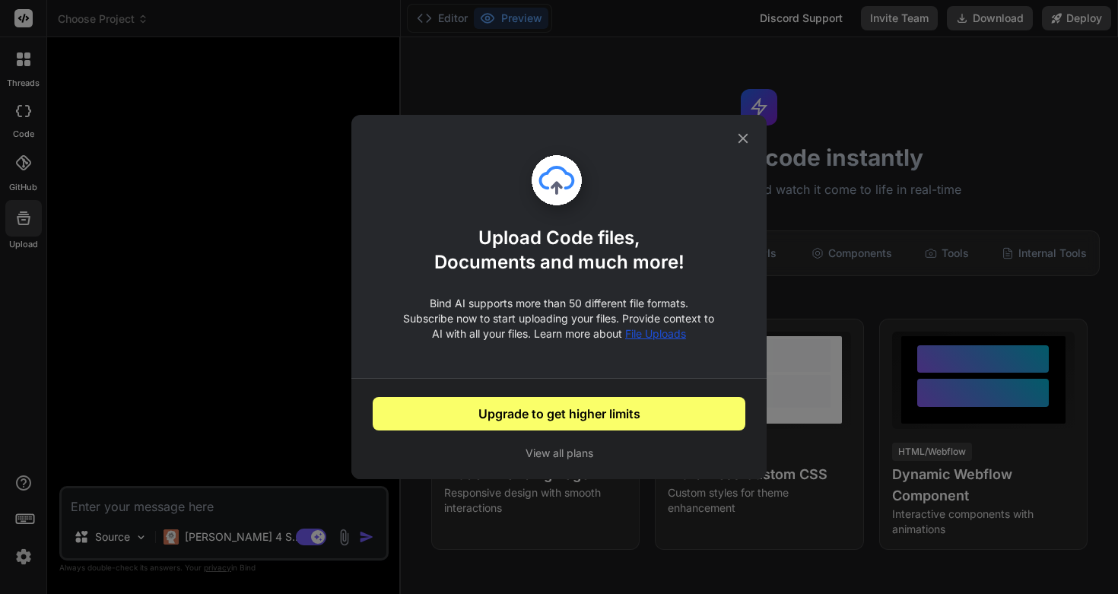
click at [778, 111] on div "Upload Code files, Documents and much more! Bind AI supports more than 50 diffe…" at bounding box center [559, 297] width 1118 height 594
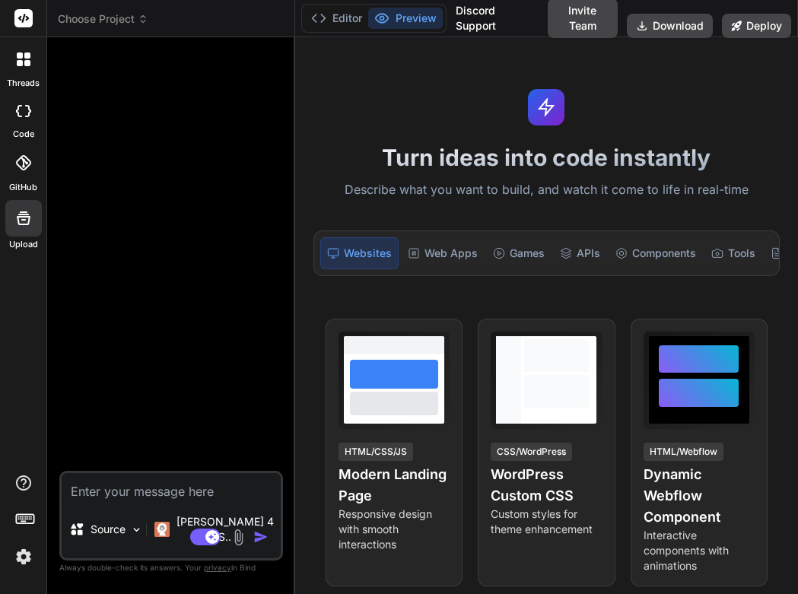
type textarea "x"
